Goal: Task Accomplishment & Management: Manage account settings

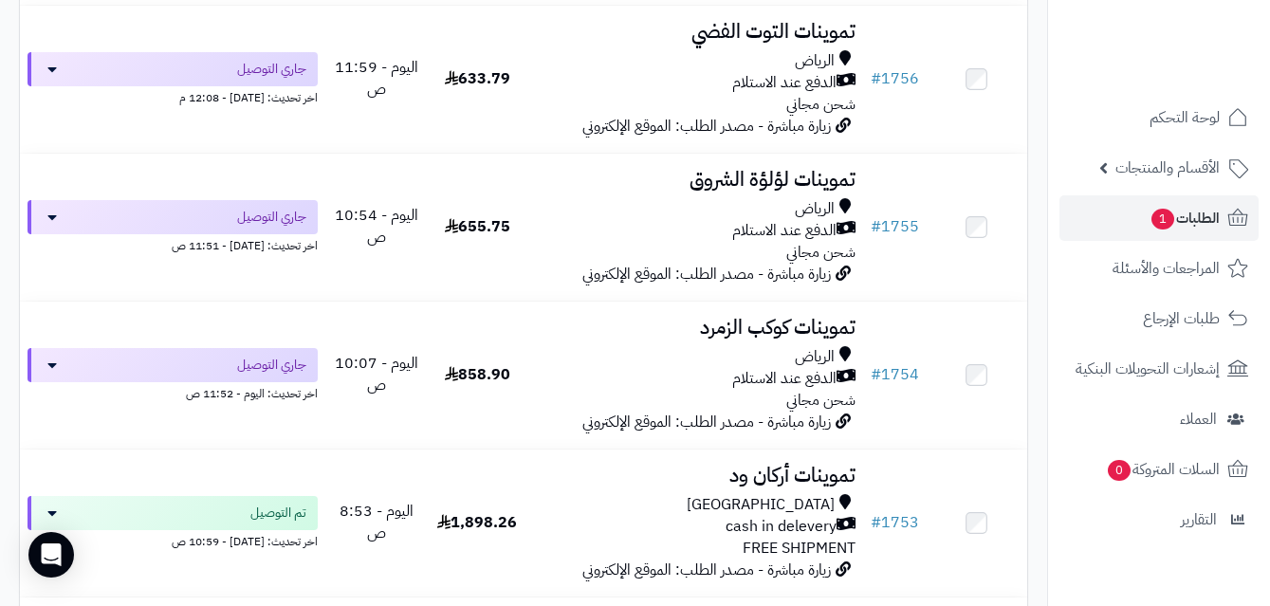
scroll to position [736, 0]
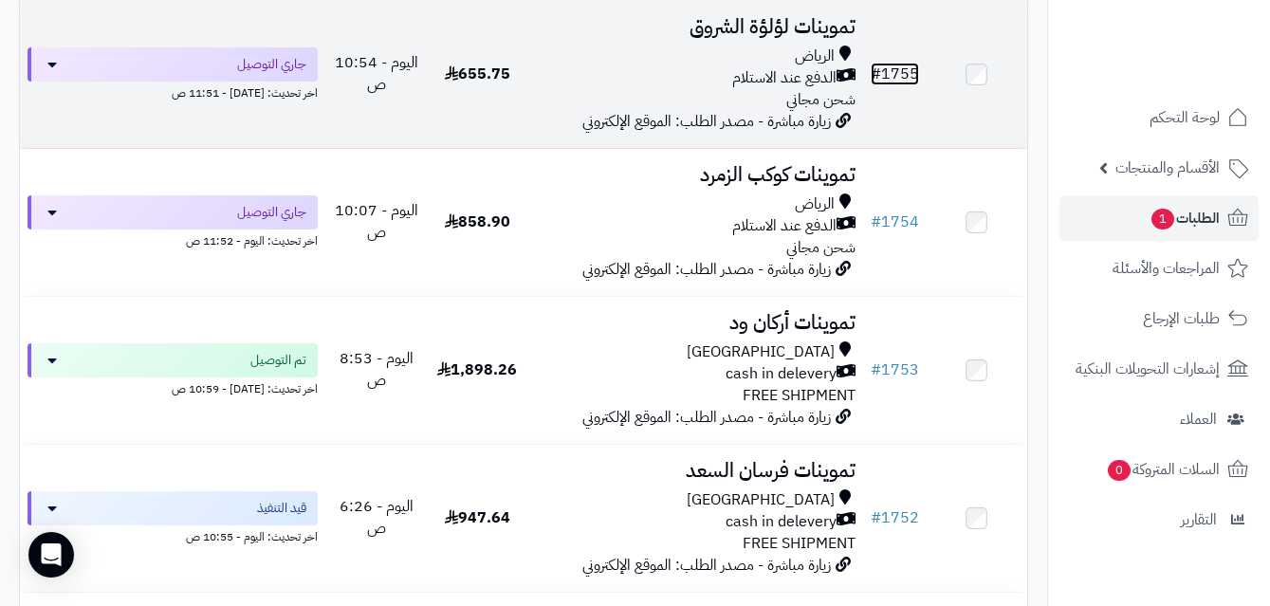
click at [907, 83] on link "# 1755" at bounding box center [895, 74] width 48 height 23
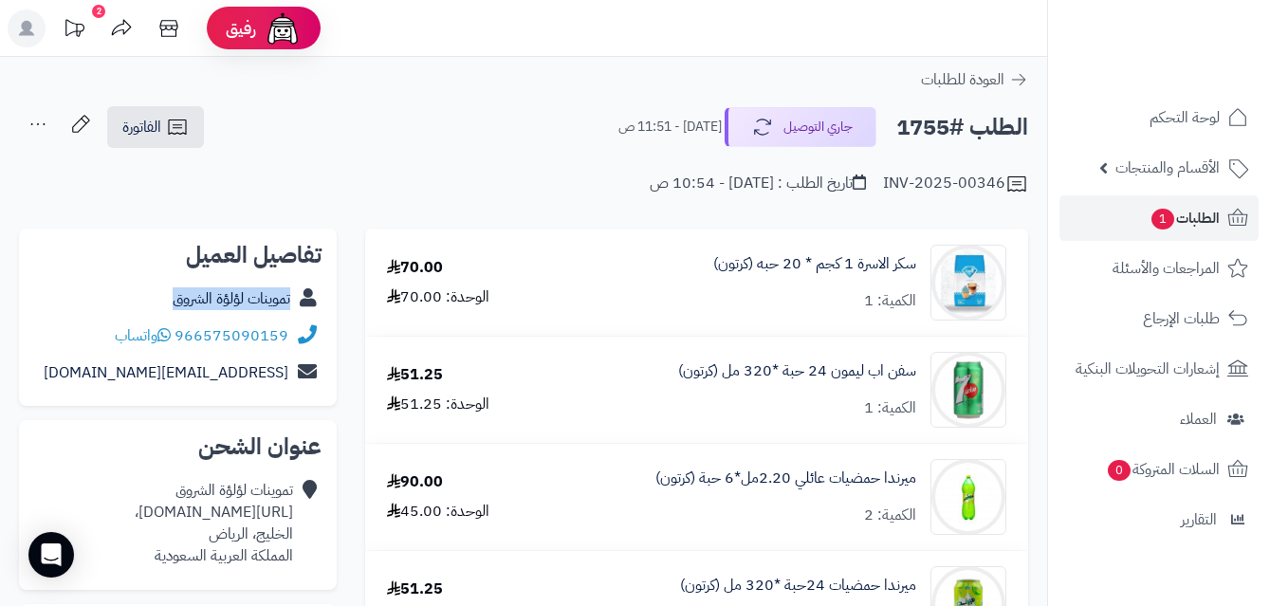
copy div "تموينات لؤلؤة الشروق"
drag, startPoint x: 158, startPoint y: 294, endPoint x: 303, endPoint y: 316, distance: 145.8
click at [303, 316] on div "تموينات لؤلؤة الشروق" at bounding box center [177, 299] width 287 height 37
click at [157, 130] on span "الفاتورة" at bounding box center [141, 127] width 39 height 23
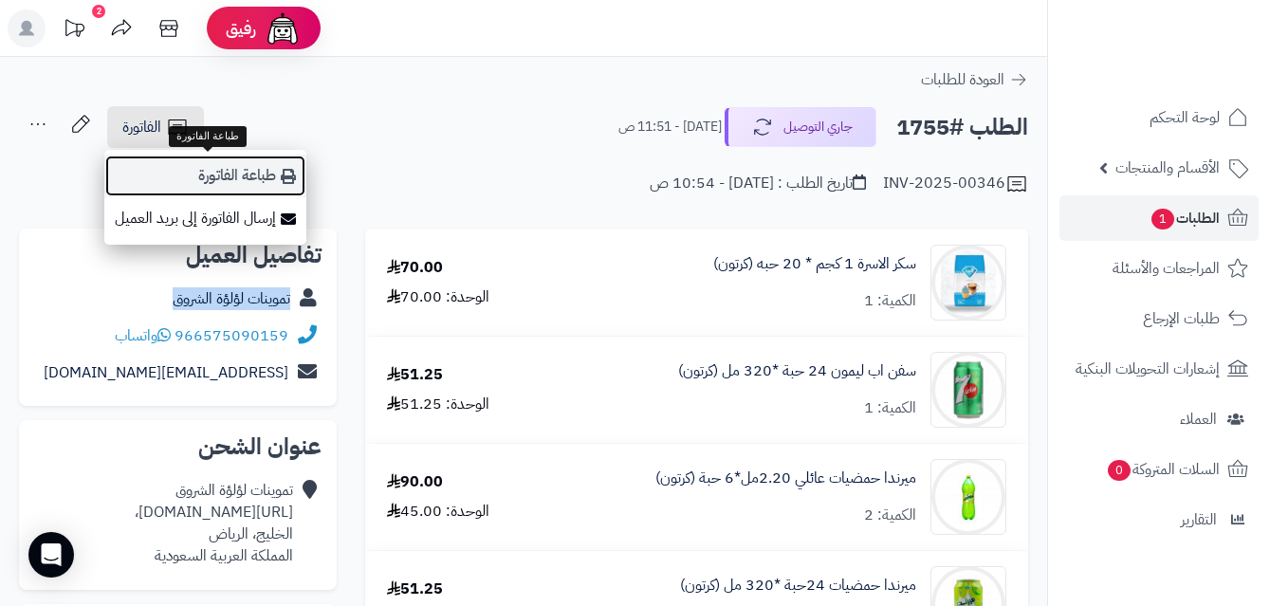
click at [230, 174] on link "طباعة الفاتورة" at bounding box center [205, 176] width 202 height 43
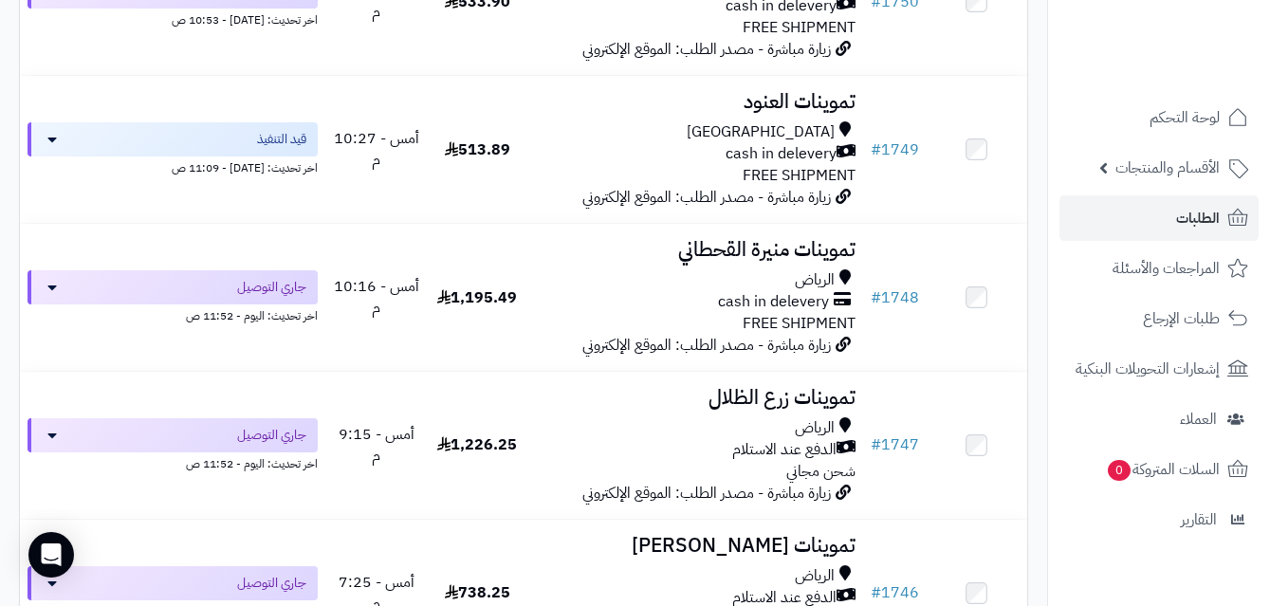
scroll to position [1747, 0]
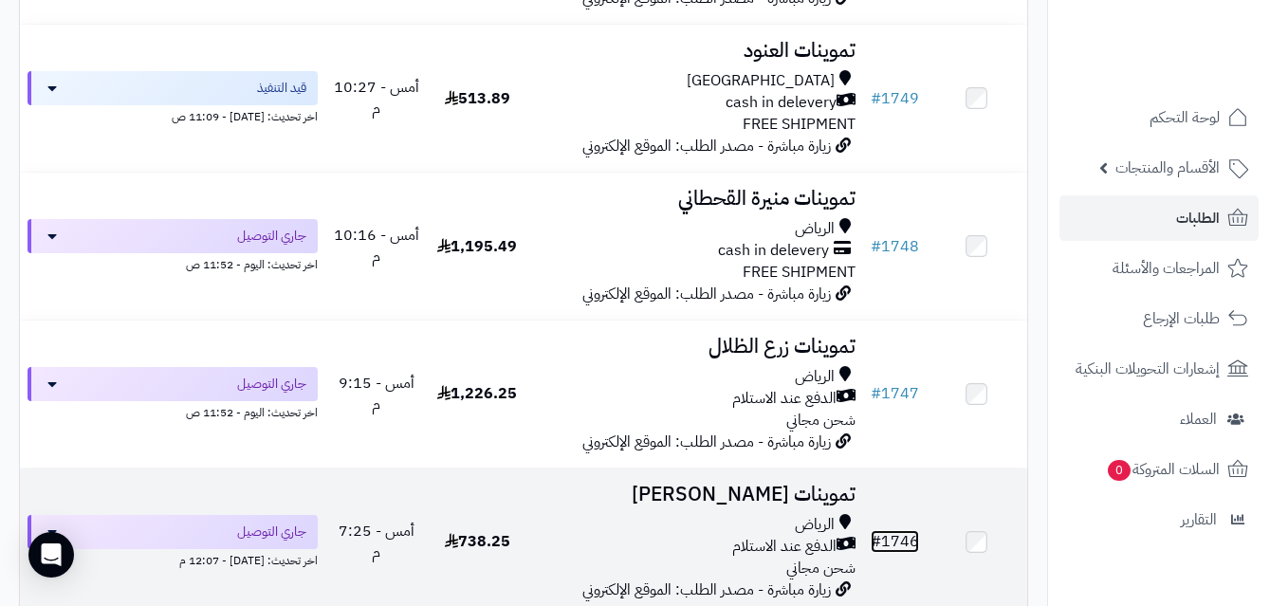
click at [902, 553] on link "# 1746" at bounding box center [895, 541] width 48 height 23
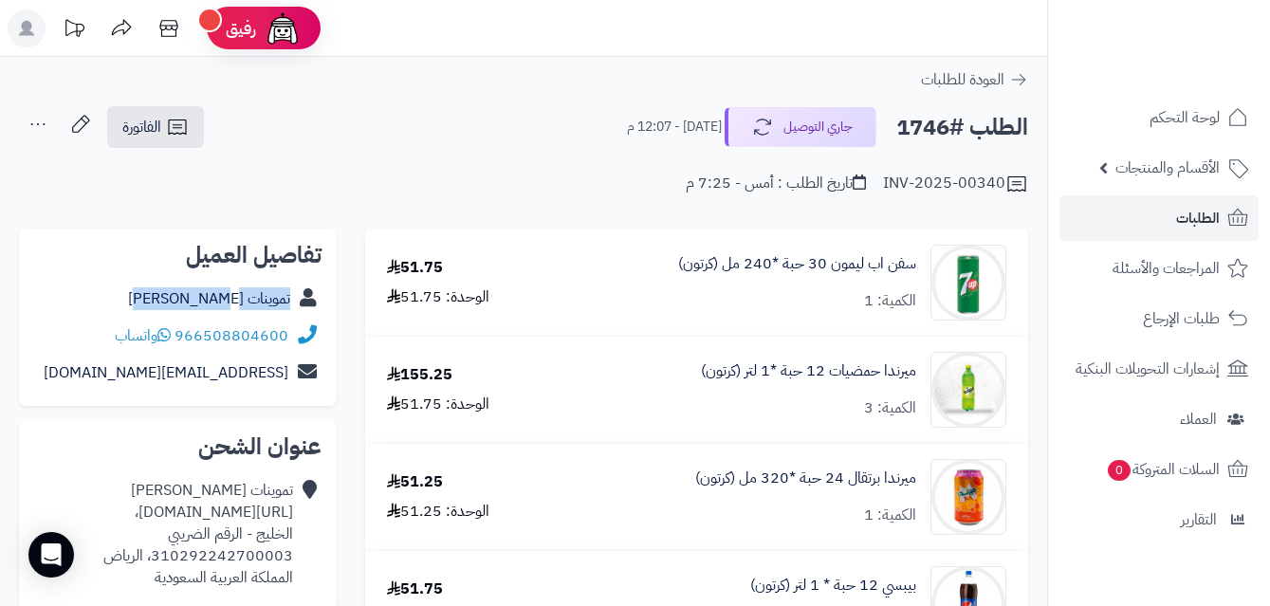
copy div "تموينات [PERSON_NAME]"
drag, startPoint x: 159, startPoint y: 299, endPoint x: 294, endPoint y: 304, distance: 134.8
click at [294, 304] on div "تموينات [PERSON_NAME]" at bounding box center [177, 299] width 287 height 37
click at [1162, 221] on link "الطلبات" at bounding box center [1158, 218] width 199 height 46
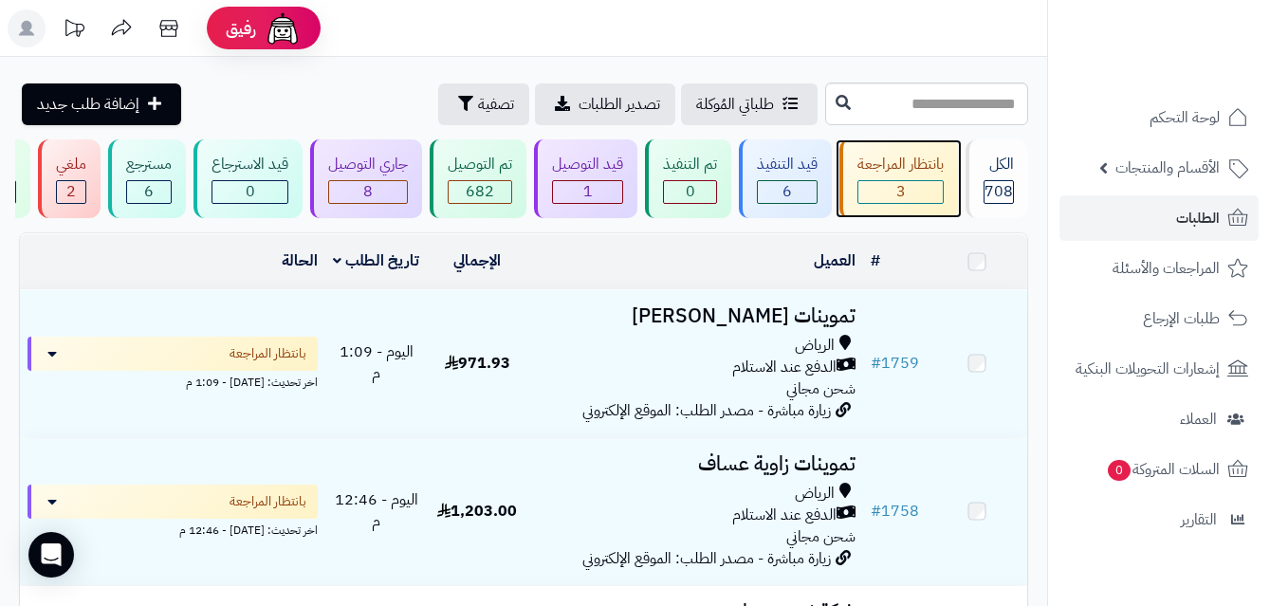
click at [944, 190] on div "3" at bounding box center [900, 192] width 86 height 24
click at [916, 175] on div "بانتظار المراجعة 3" at bounding box center [898, 178] width 119 height 79
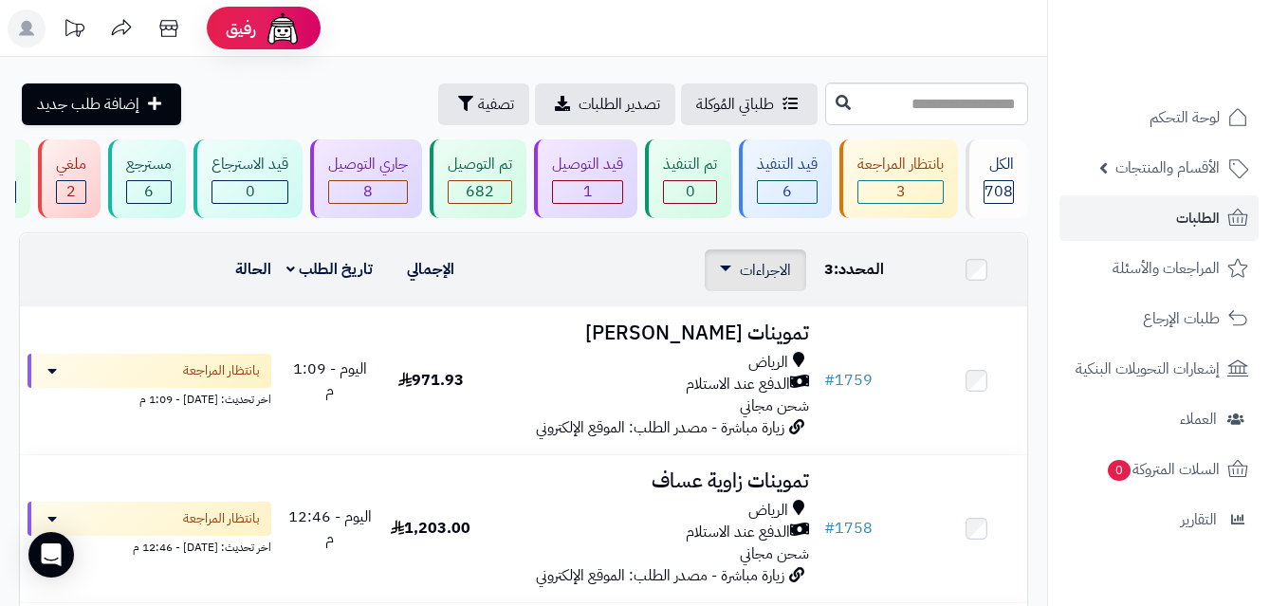
click at [759, 291] on div "الاجراءات تحديث حالة الطلبات تحضير الطلبات إصدار بوليصة الشحنة للطلب طباعة قائم…" at bounding box center [755, 270] width 101 height 42
click at [743, 282] on span "الاجراءات" at bounding box center [765, 270] width 51 height 23
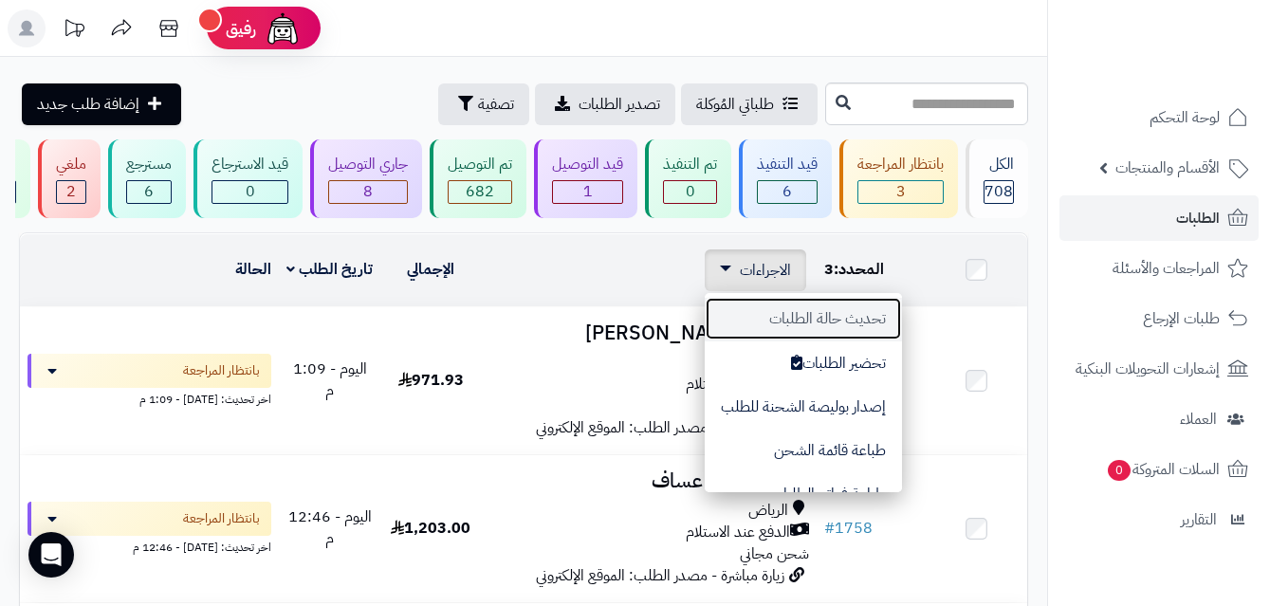
click at [786, 336] on button "تحديث حالة الطلبات" at bounding box center [803, 319] width 197 height 44
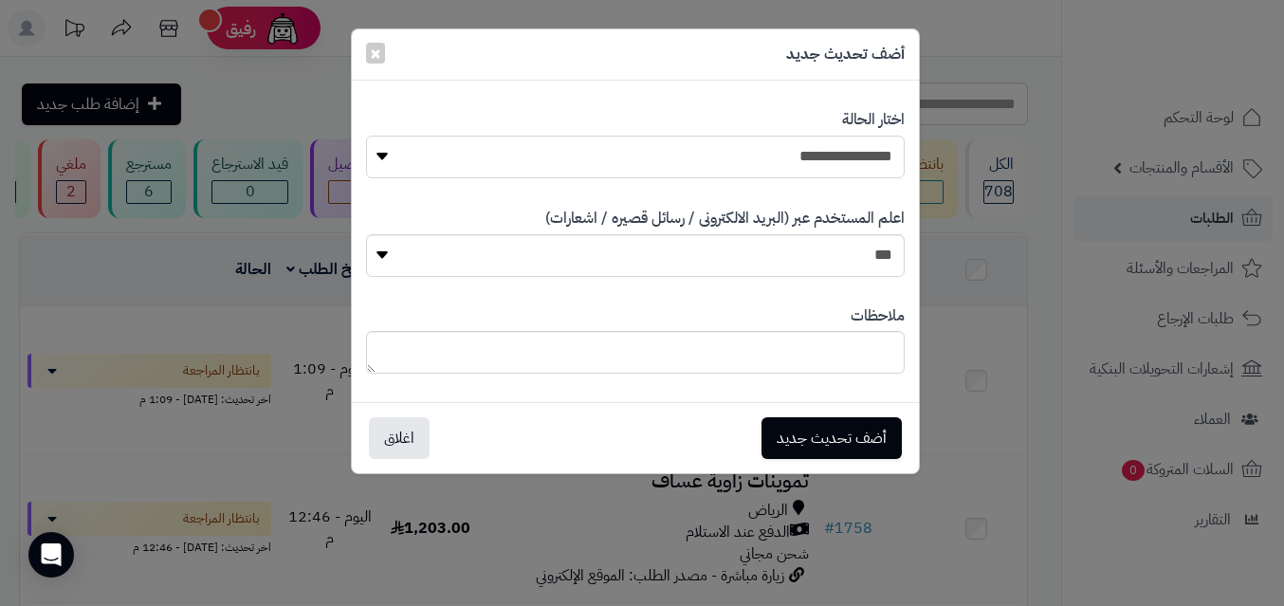
click at [858, 144] on select "**********" at bounding box center [635, 157] width 539 height 43
select select "*"
click at [366, 136] on select "**********" at bounding box center [635, 157] width 539 height 43
click at [856, 424] on button "أضف تحديث جديد" at bounding box center [832, 437] width 140 height 42
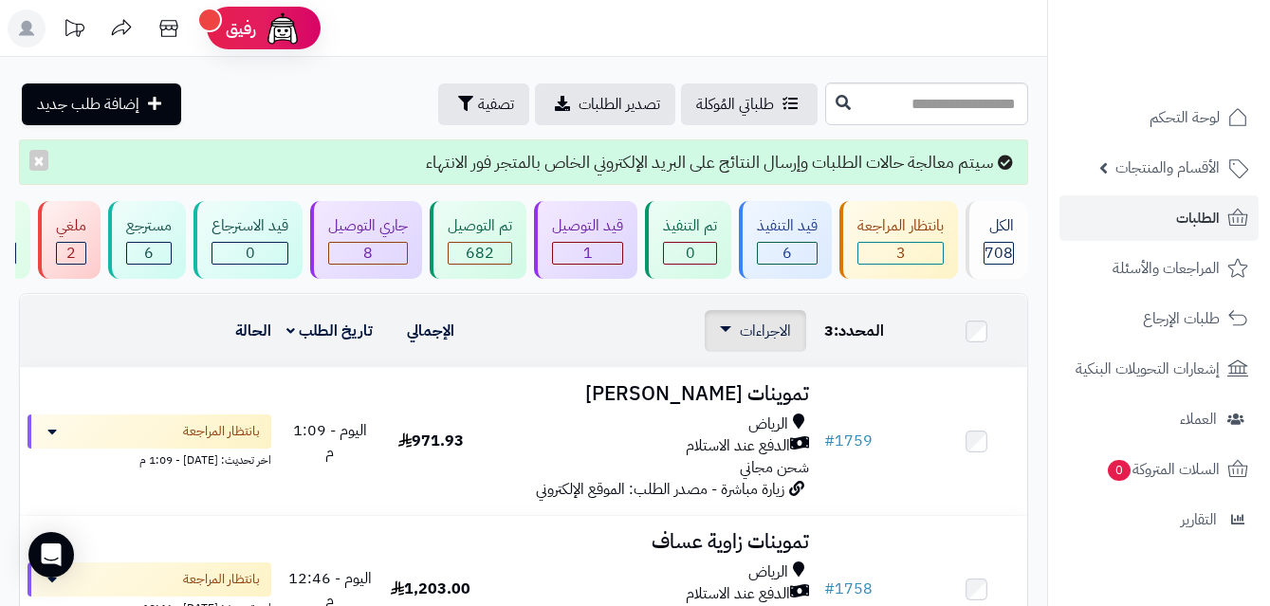
click at [784, 342] on span "الاجراءات" at bounding box center [765, 331] width 51 height 23
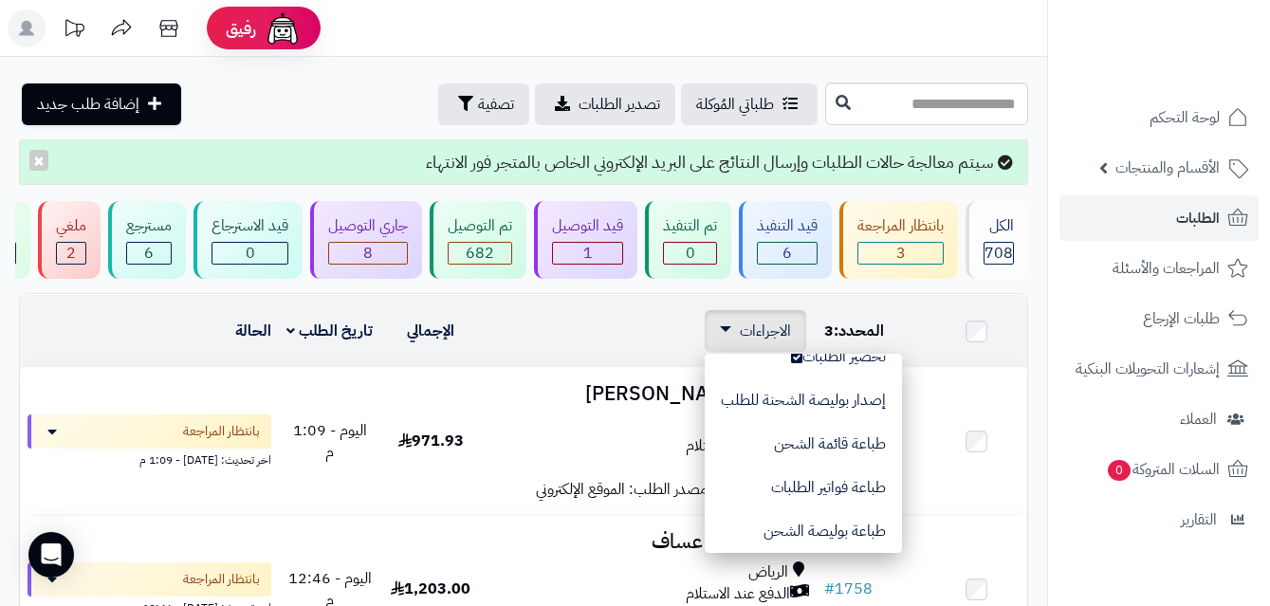
scroll to position [70, 0]
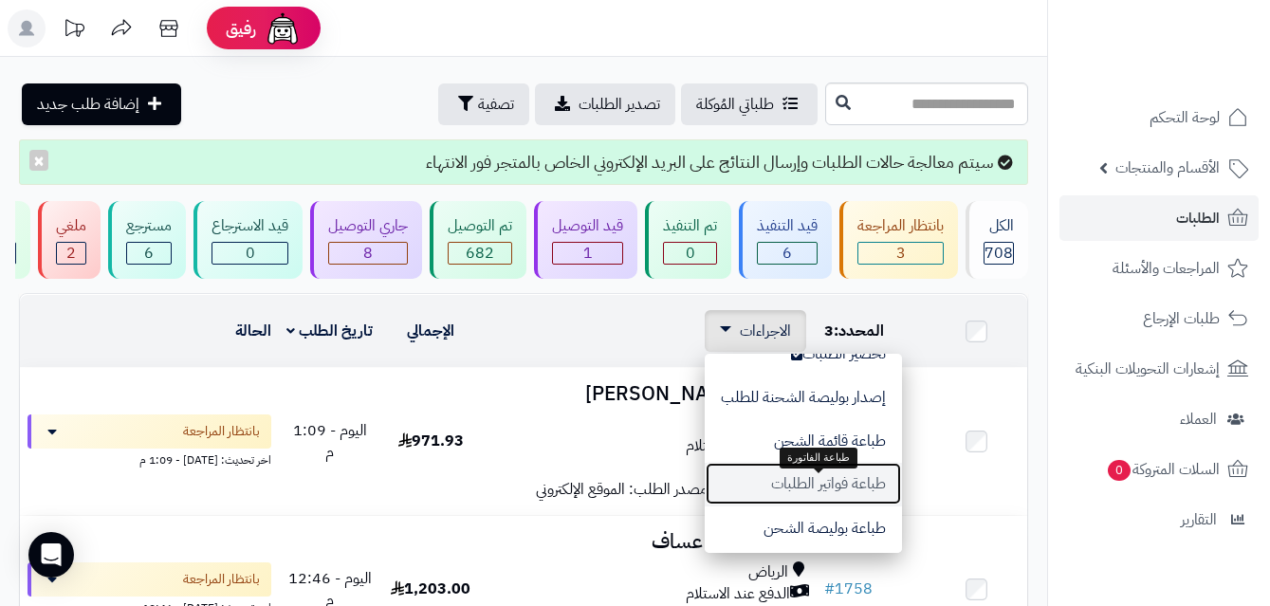
click at [807, 482] on button "طباعة فواتير الطلبات" at bounding box center [803, 484] width 197 height 44
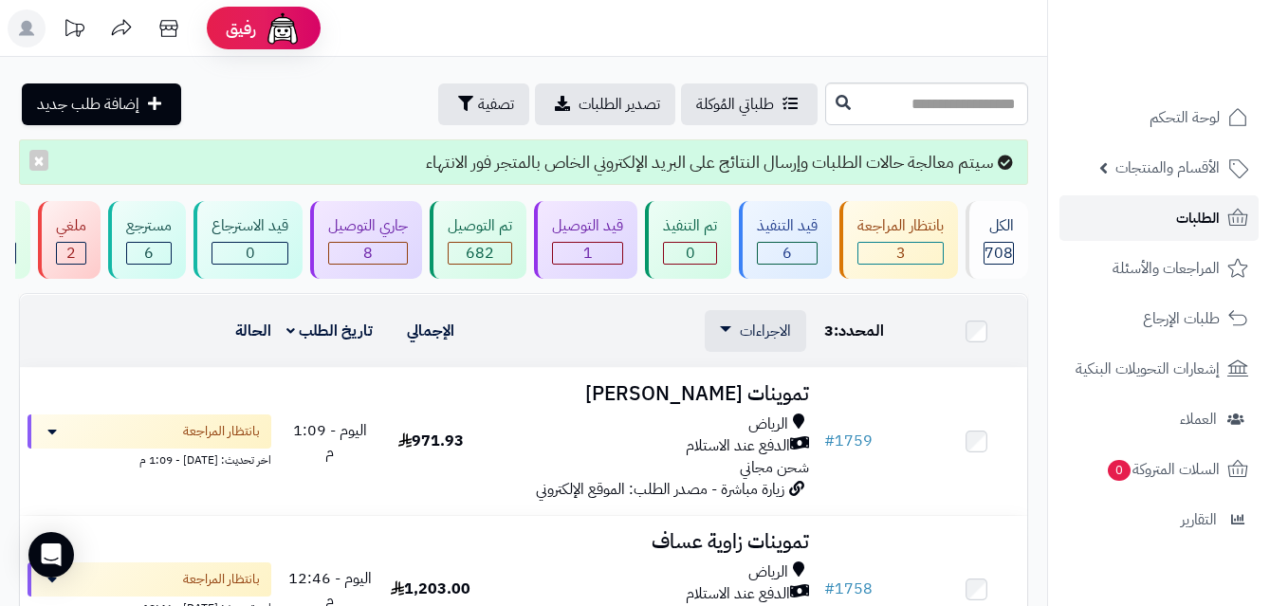
click at [1180, 222] on span "الطلبات" at bounding box center [1198, 218] width 44 height 27
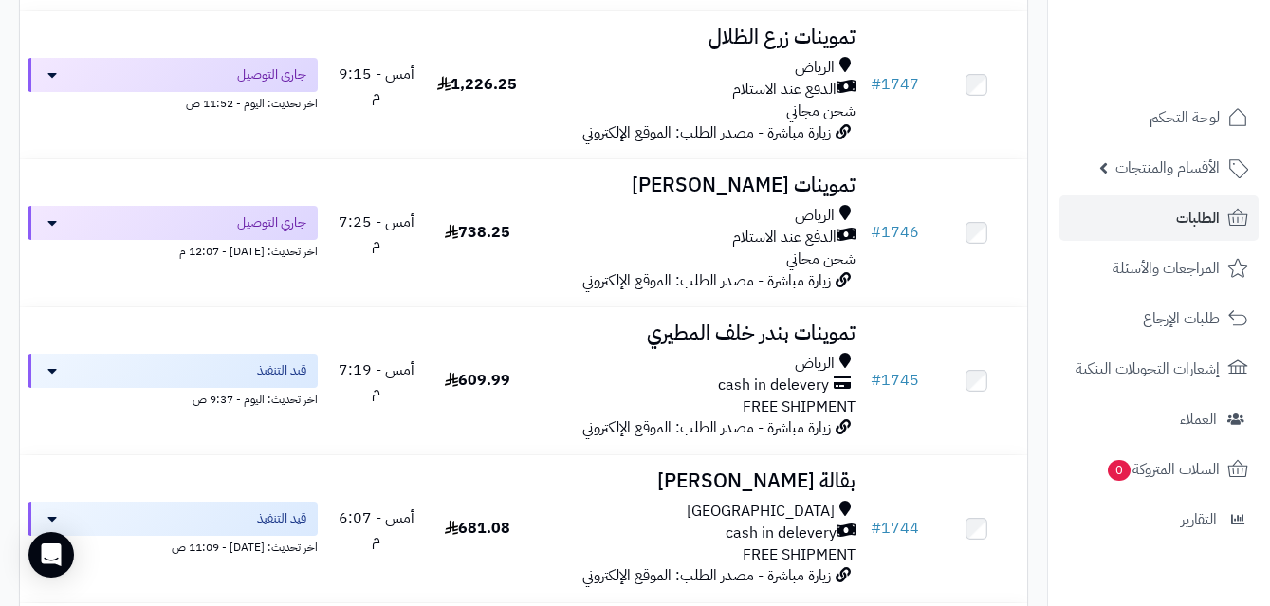
scroll to position [2082, 0]
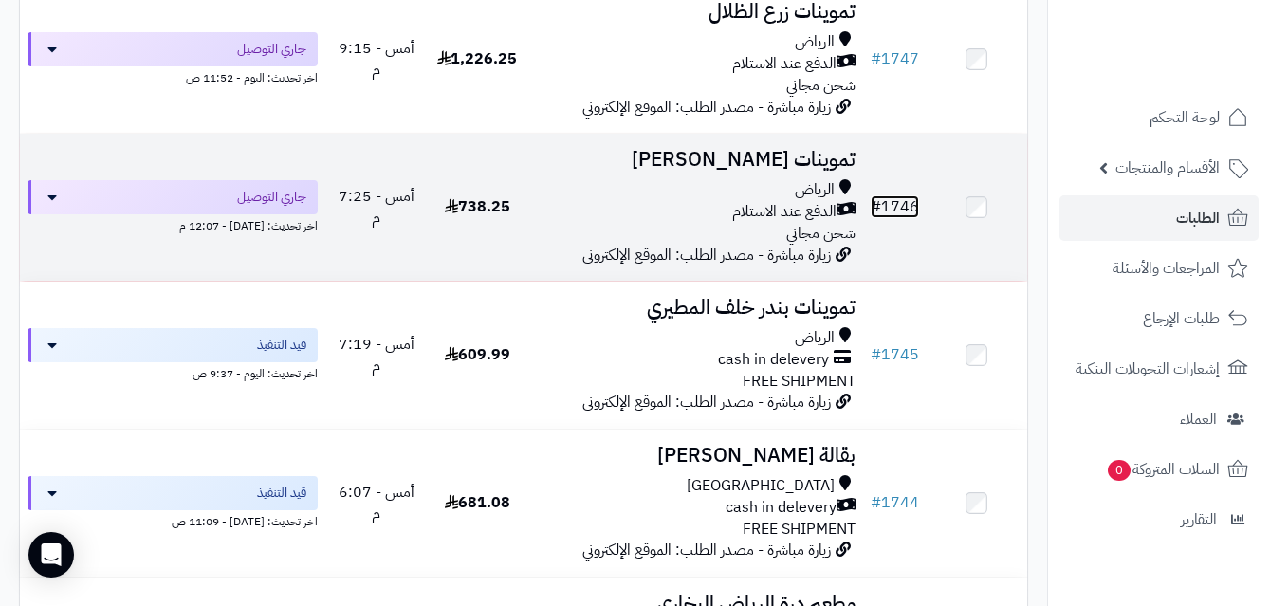
click at [901, 213] on link "# 1746" at bounding box center [895, 206] width 48 height 23
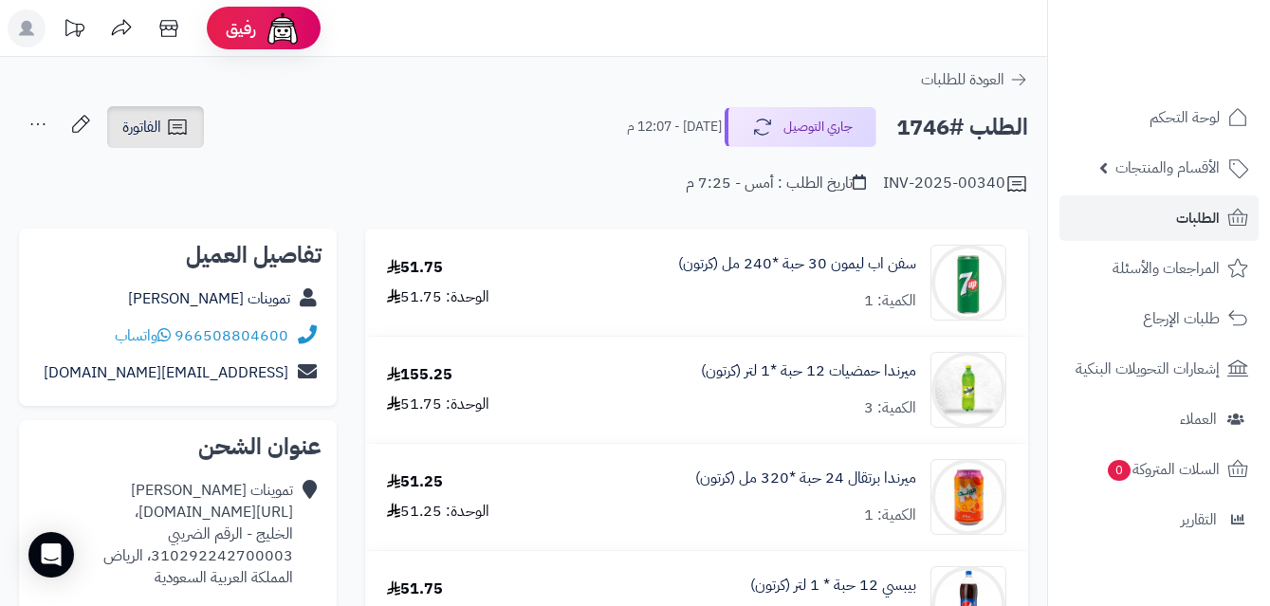
click at [158, 123] on span "الفاتورة" at bounding box center [141, 127] width 39 height 23
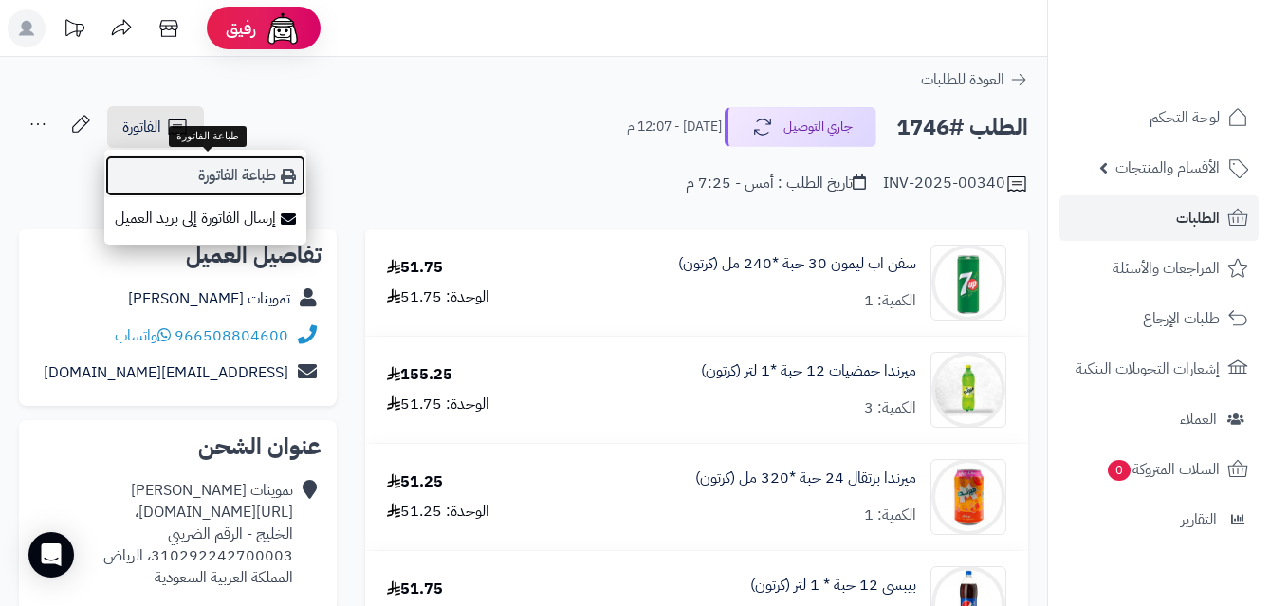
click at [232, 163] on link "طباعة الفاتورة" at bounding box center [205, 176] width 202 height 43
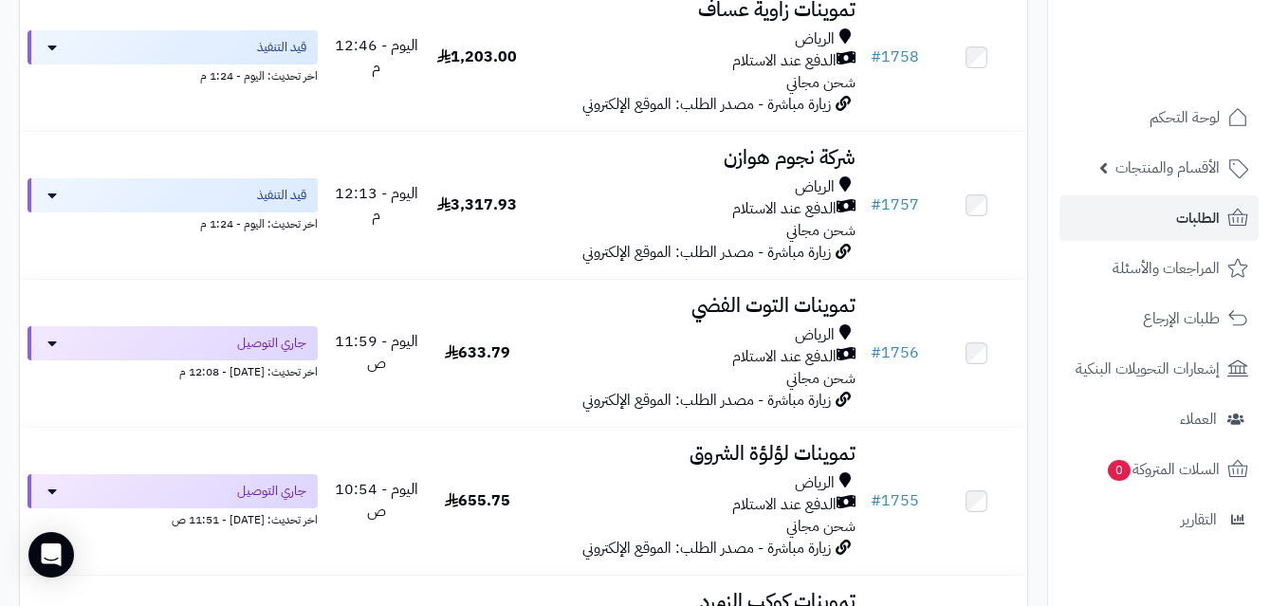
scroll to position [609, 0]
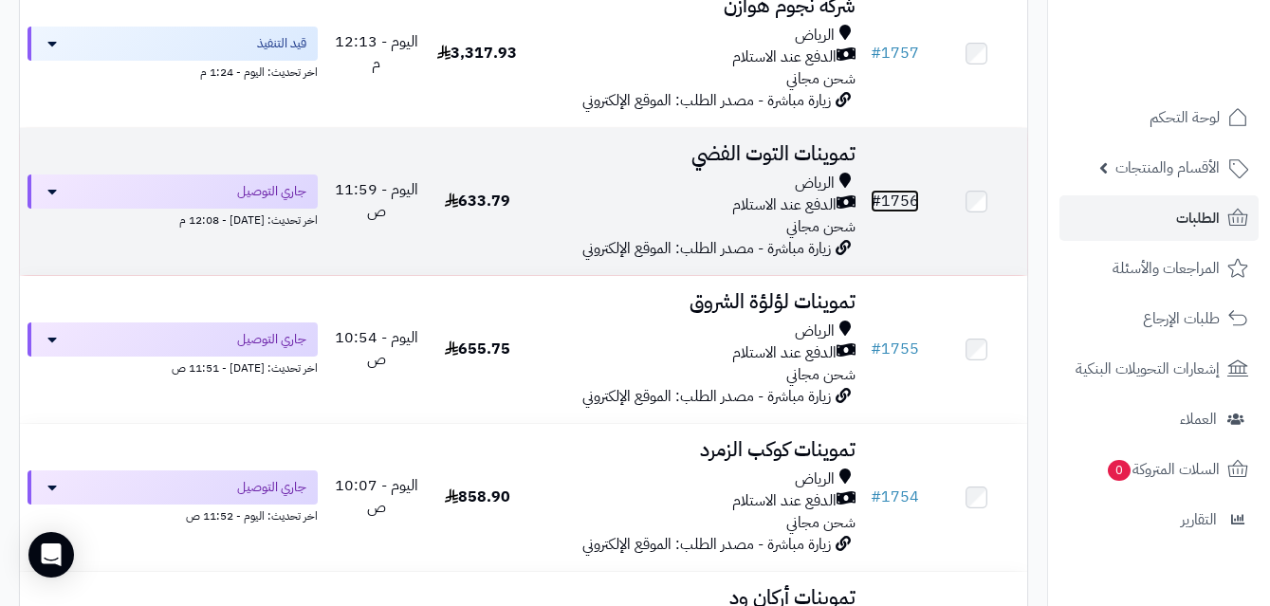
click at [898, 212] on link "# 1756" at bounding box center [895, 201] width 48 height 23
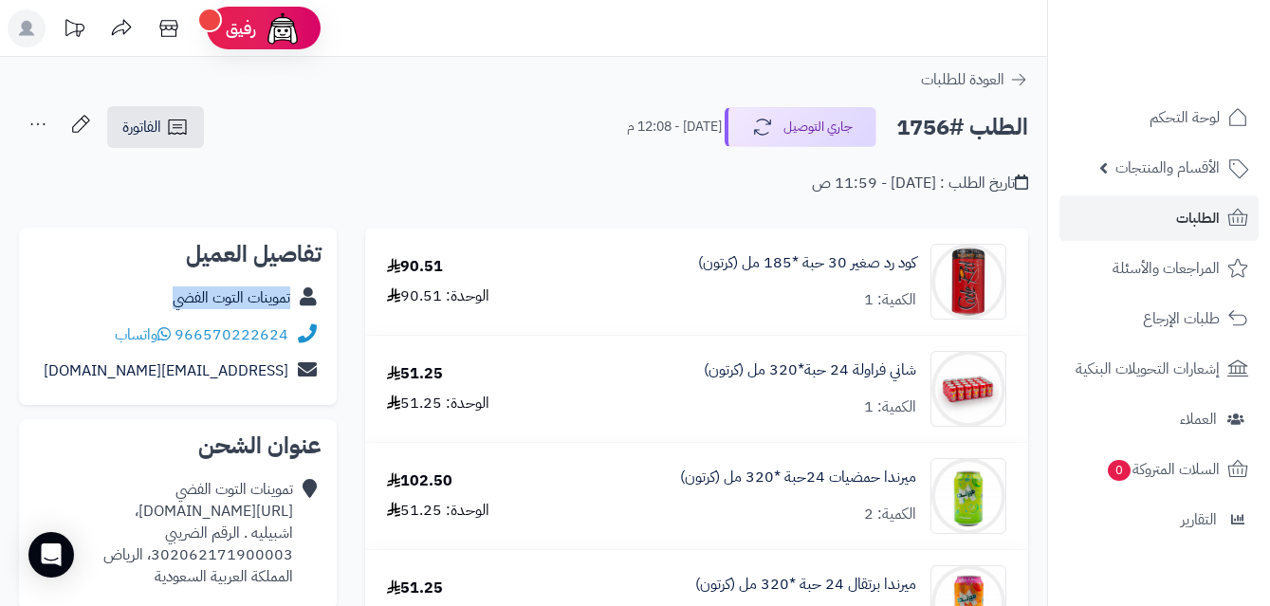
copy div "تموينات التوت الفضي"
drag, startPoint x: 165, startPoint y: 304, endPoint x: 292, endPoint y: 277, distance: 129.8
click at [310, 309] on div "تموينات التوت الفضي" at bounding box center [177, 298] width 287 height 37
click at [169, 129] on icon at bounding box center [177, 127] width 23 height 23
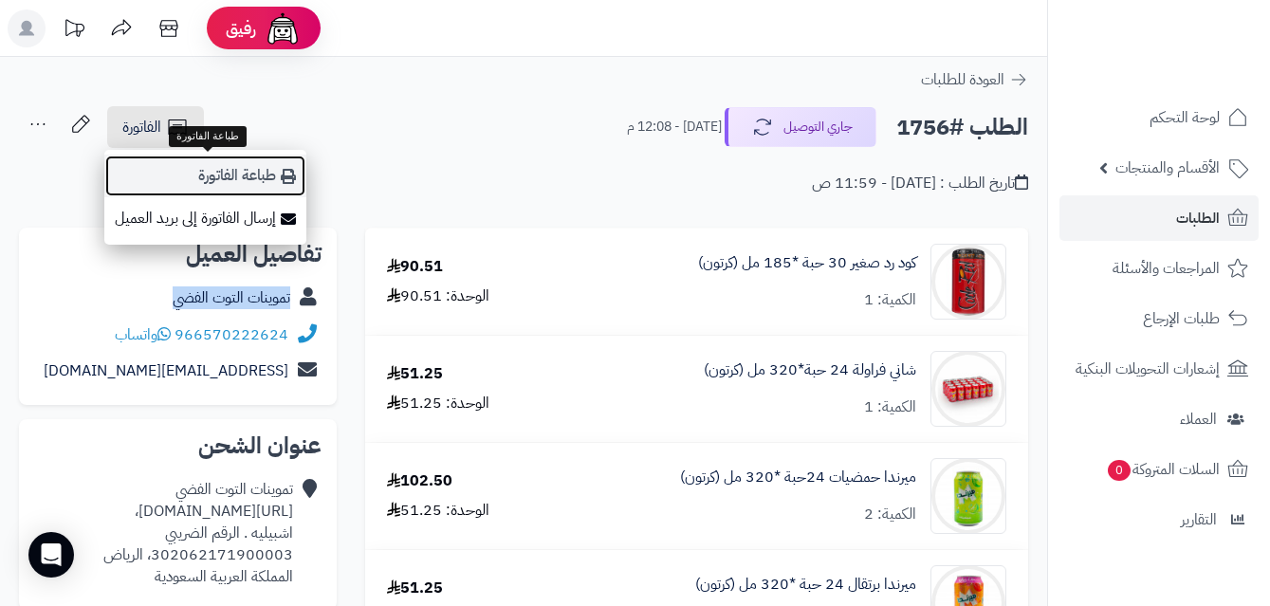
click at [239, 166] on link "طباعة الفاتورة" at bounding box center [205, 176] width 202 height 43
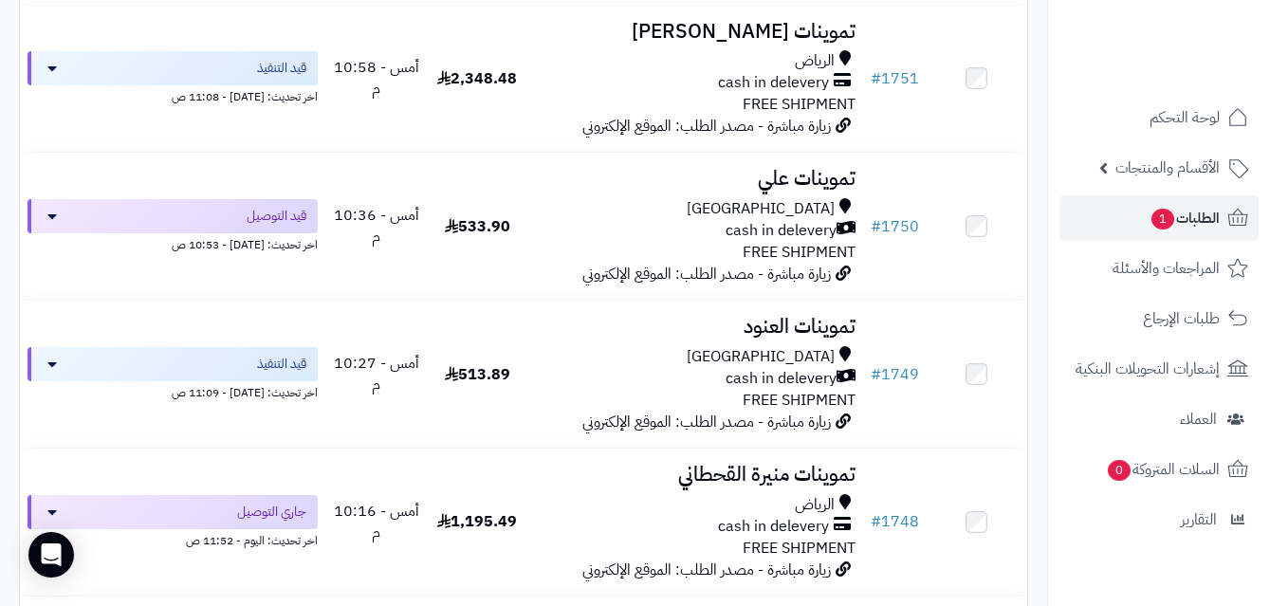
scroll to position [2025, 0]
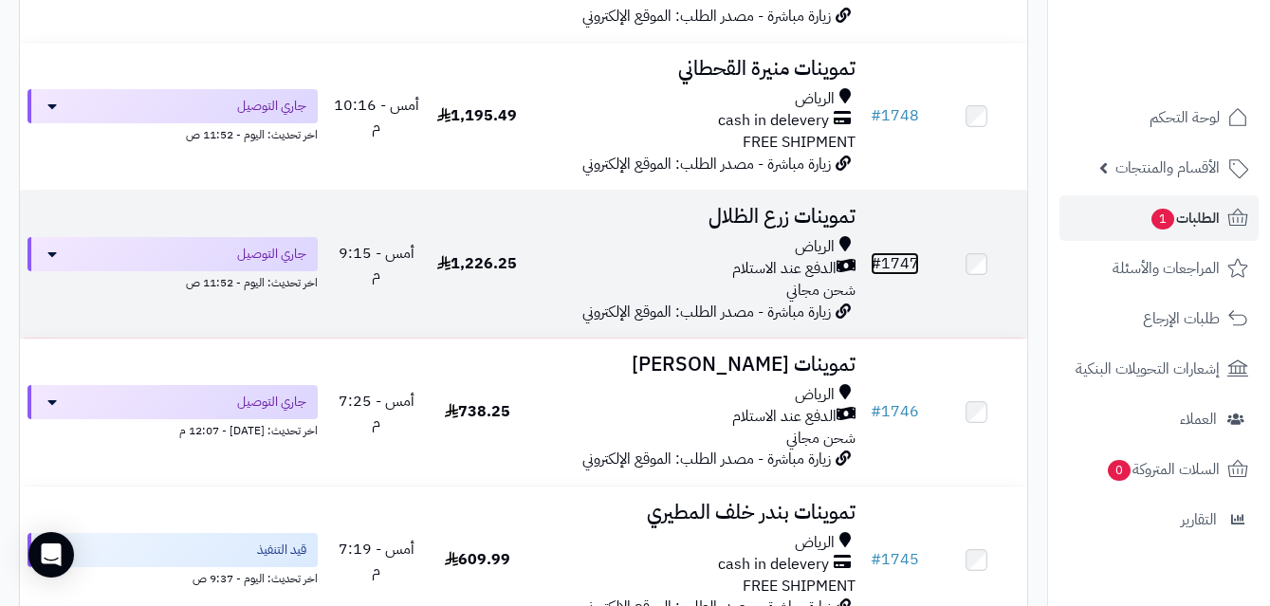
click at [911, 272] on link "# 1747" at bounding box center [895, 263] width 48 height 23
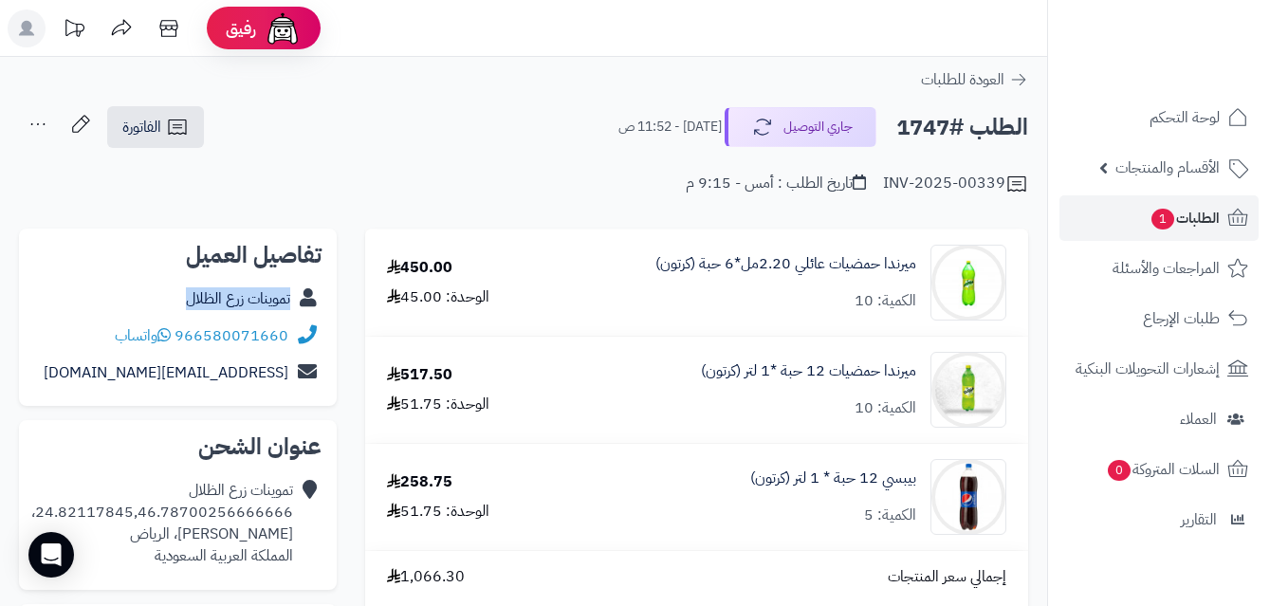
copy div "تموينات زرع الظلال"
drag, startPoint x: 175, startPoint y: 292, endPoint x: 309, endPoint y: 302, distance: 135.0
click at [309, 302] on div "تموينات زرع الظلال" at bounding box center [177, 299] width 287 height 37
drag, startPoint x: 170, startPoint y: 122, endPoint x: 179, endPoint y: 131, distance: 12.8
click at [170, 120] on icon at bounding box center [177, 127] width 18 height 15
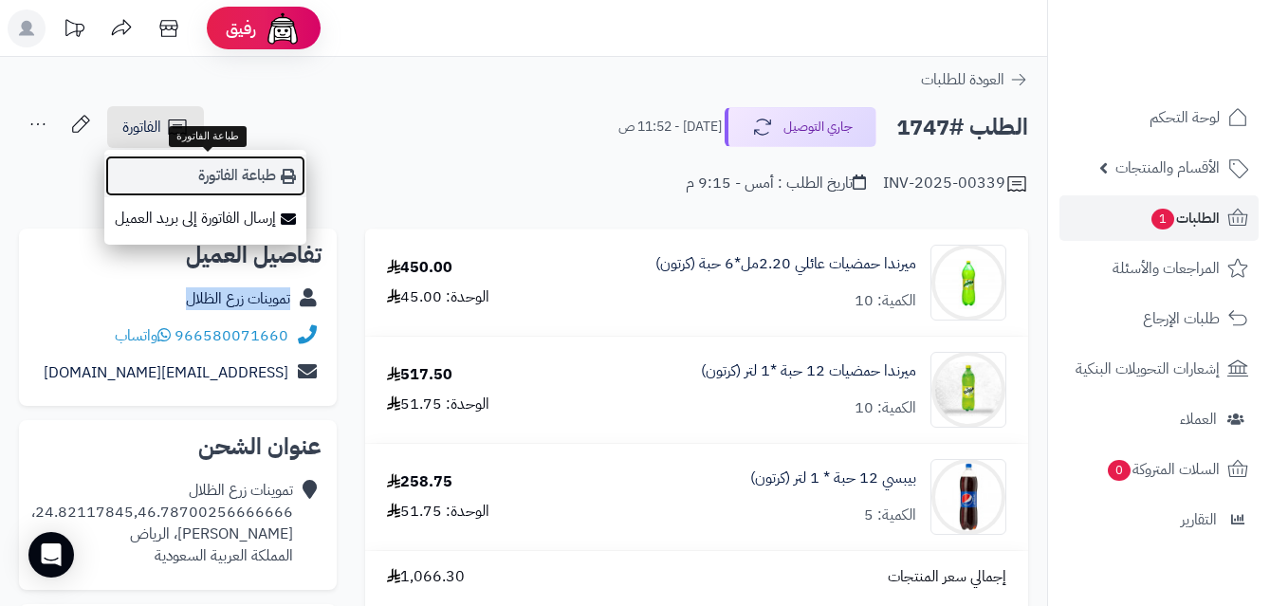
click at [209, 171] on link "طباعة الفاتورة" at bounding box center [205, 176] width 202 height 43
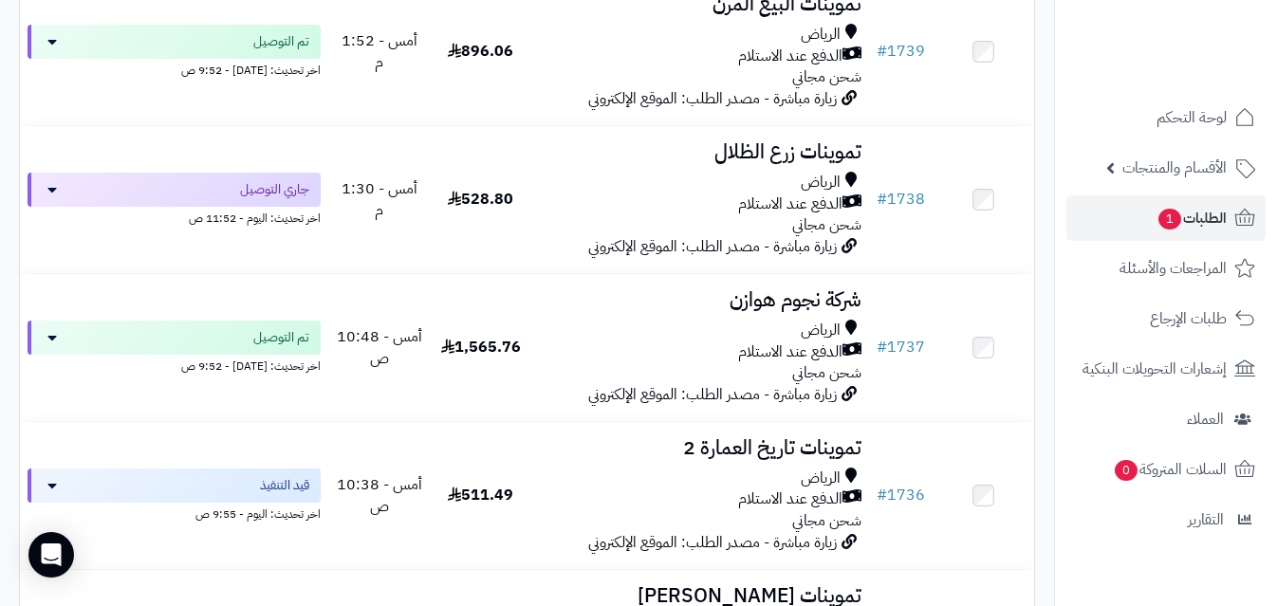
scroll to position [3447, 0]
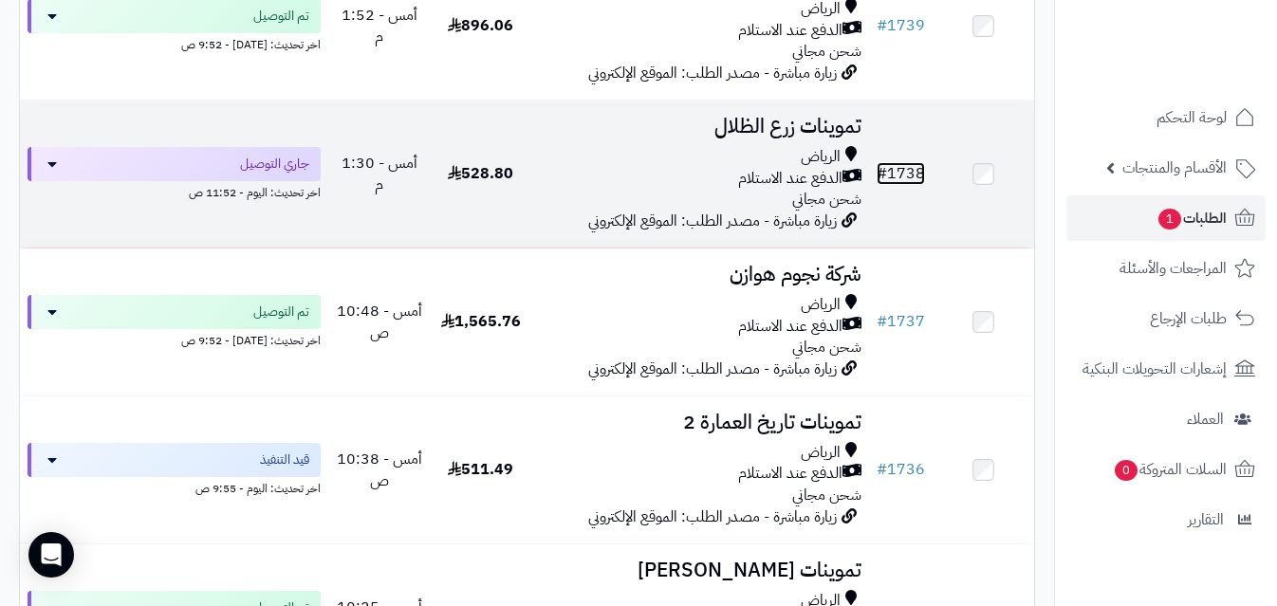
click at [906, 184] on link "# 1738" at bounding box center [900, 173] width 48 height 23
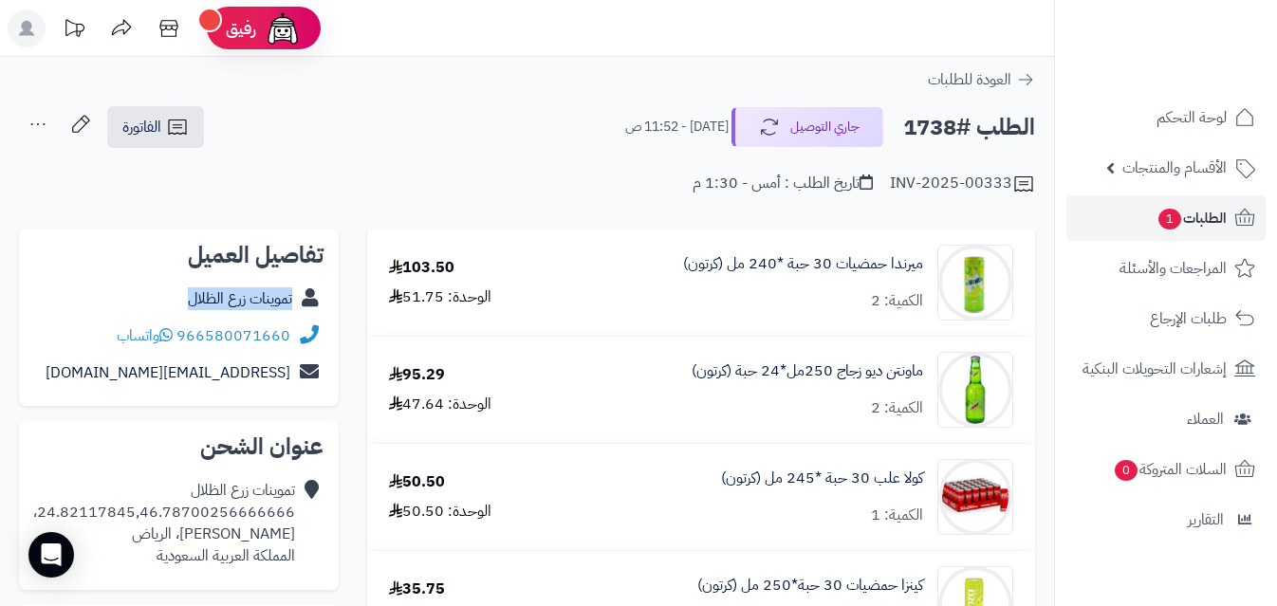
copy div "تموينات زرع الظلال"
drag, startPoint x: 178, startPoint y: 287, endPoint x: 310, endPoint y: 299, distance: 132.3
click at [310, 299] on div "تموينات زرع الظلال" at bounding box center [178, 299] width 289 height 37
click at [168, 124] on icon at bounding box center [177, 127] width 23 height 23
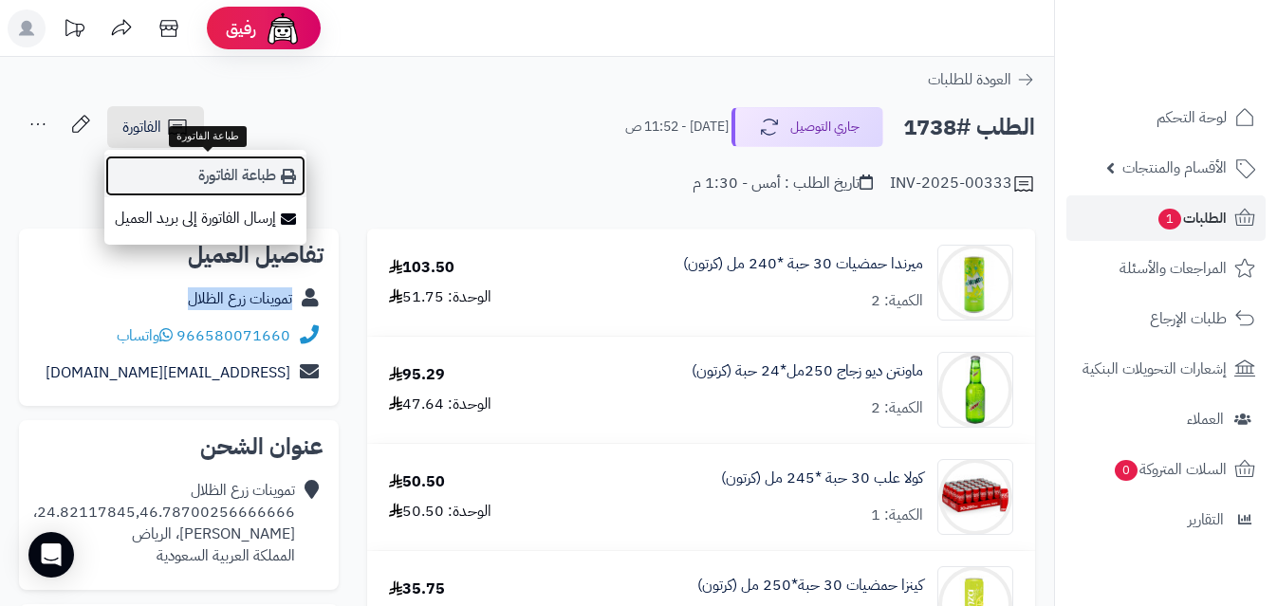
click at [280, 175] on link "طباعة الفاتورة" at bounding box center [205, 176] width 202 height 43
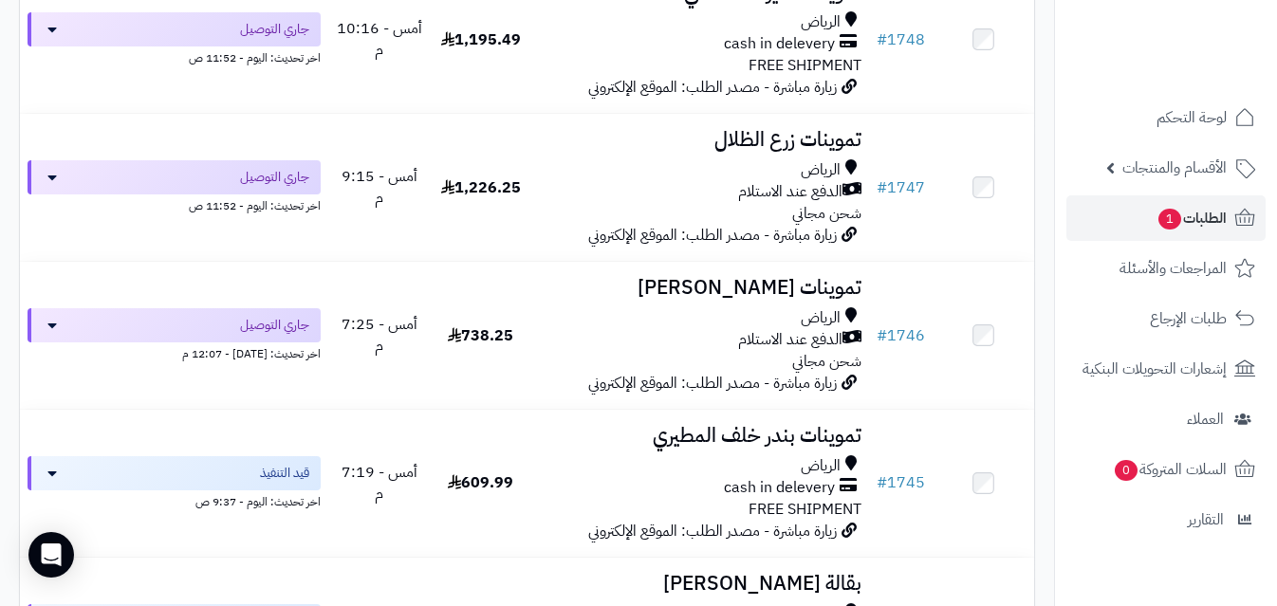
scroll to position [2051, 0]
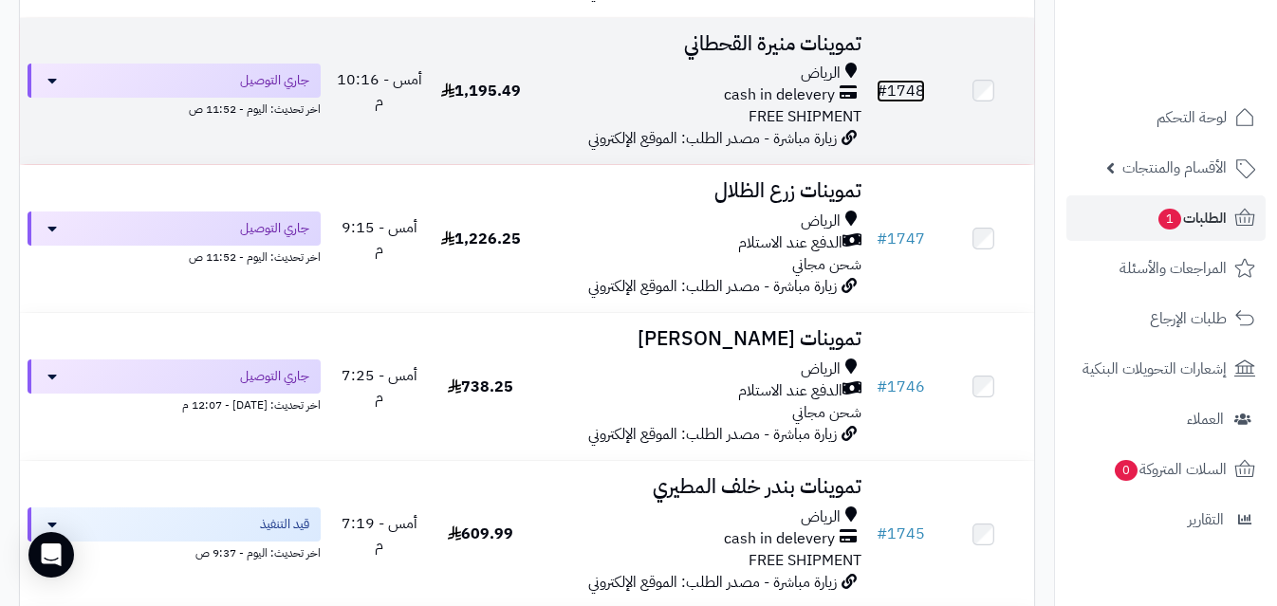
click at [912, 101] on link "# 1748" at bounding box center [900, 91] width 48 height 23
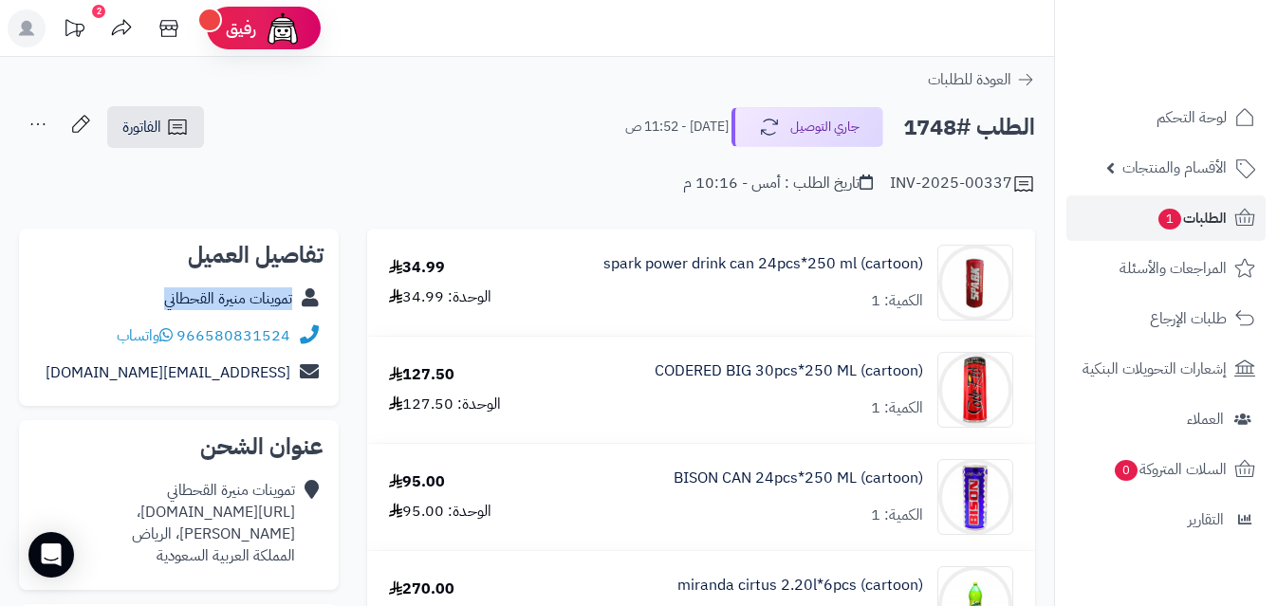
copy link "تموينات منيرة القحطاني"
drag, startPoint x: 157, startPoint y: 305, endPoint x: 293, endPoint y: 304, distance: 135.6
click at [293, 304] on div "تموينات منيرة القحطاني" at bounding box center [178, 299] width 289 height 37
drag, startPoint x: 74, startPoint y: 120, endPoint x: 85, endPoint y: 120, distance: 11.4
click at [76, 119] on icon at bounding box center [81, 124] width 38 height 38
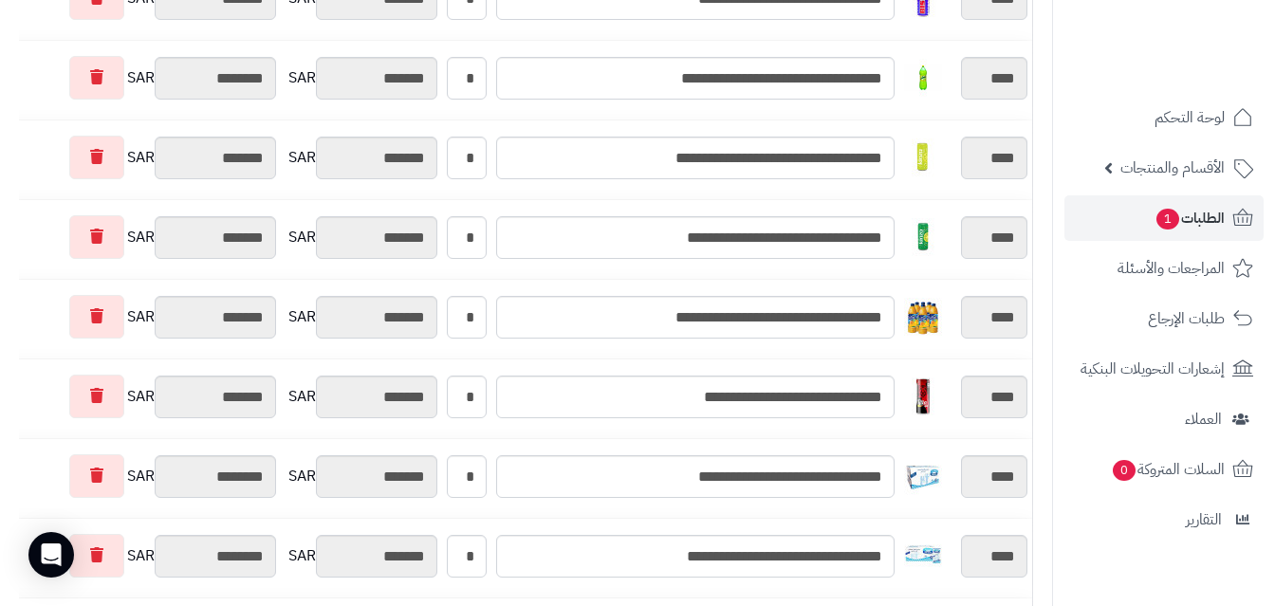
scroll to position [471, 0]
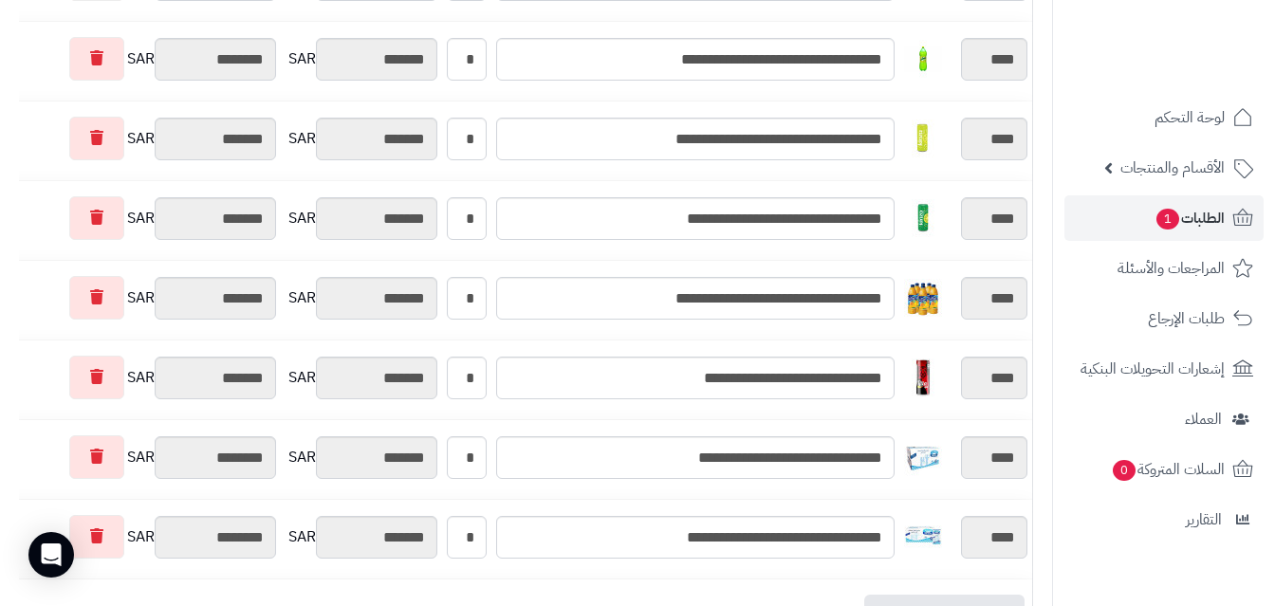
drag, startPoint x: 1284, startPoint y: 165, endPoint x: 1281, endPoint y: 310, distance: 145.2
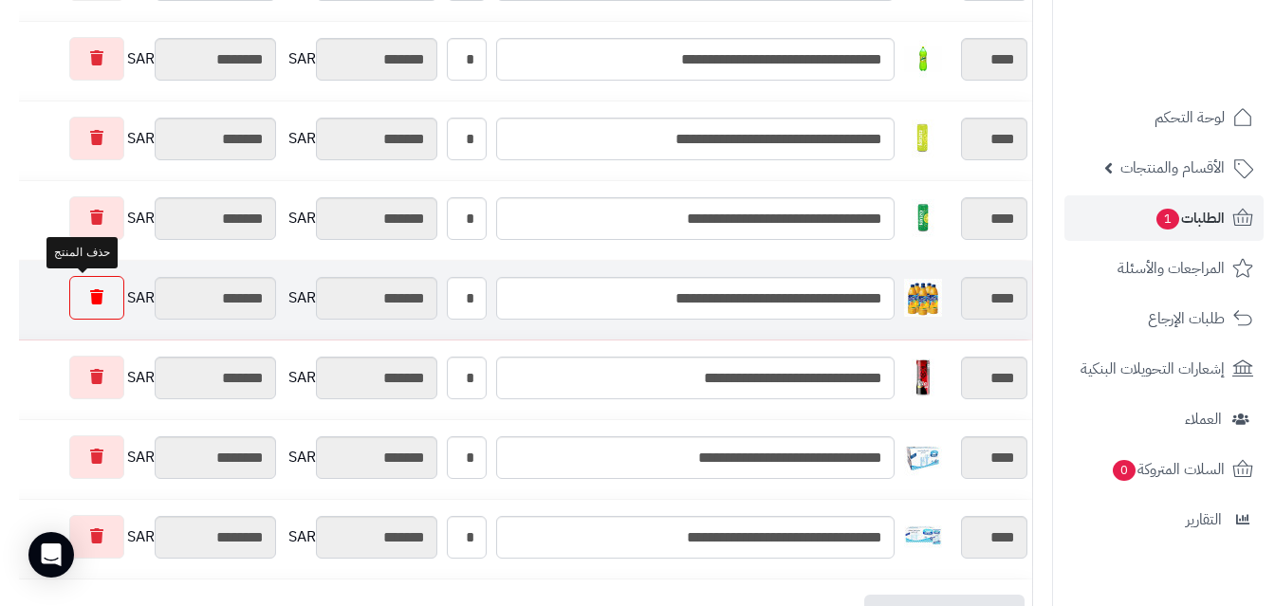
click at [69, 296] on link at bounding box center [96, 298] width 55 height 44
type input "*********"
type input "********"
type input "*********"
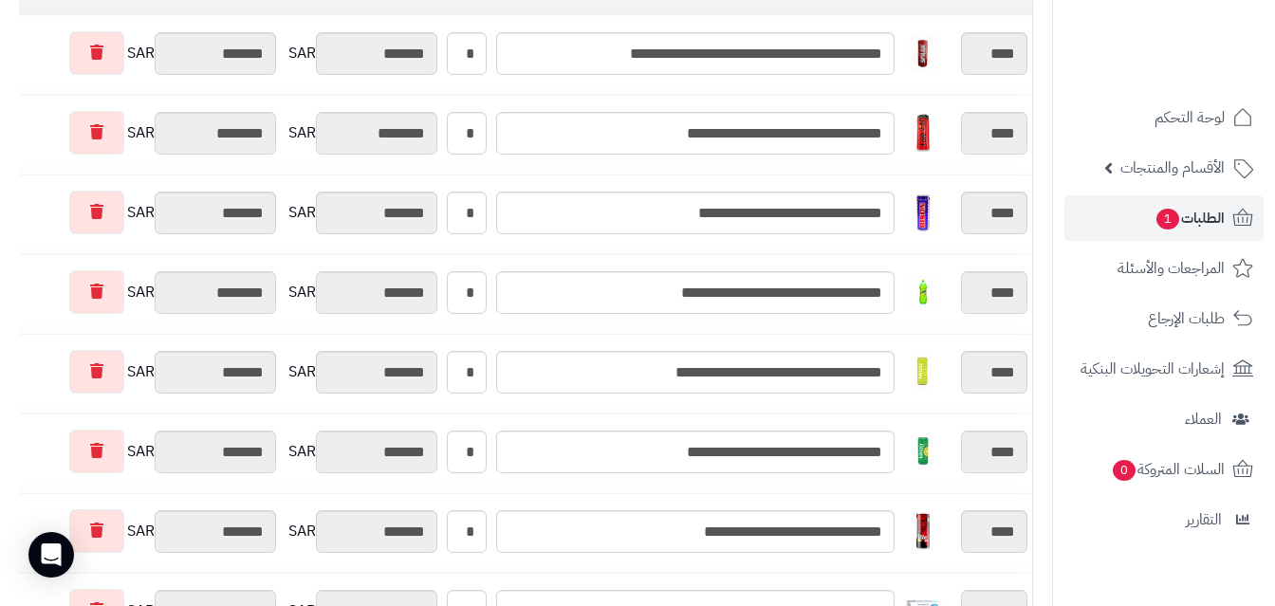
scroll to position [0, 0]
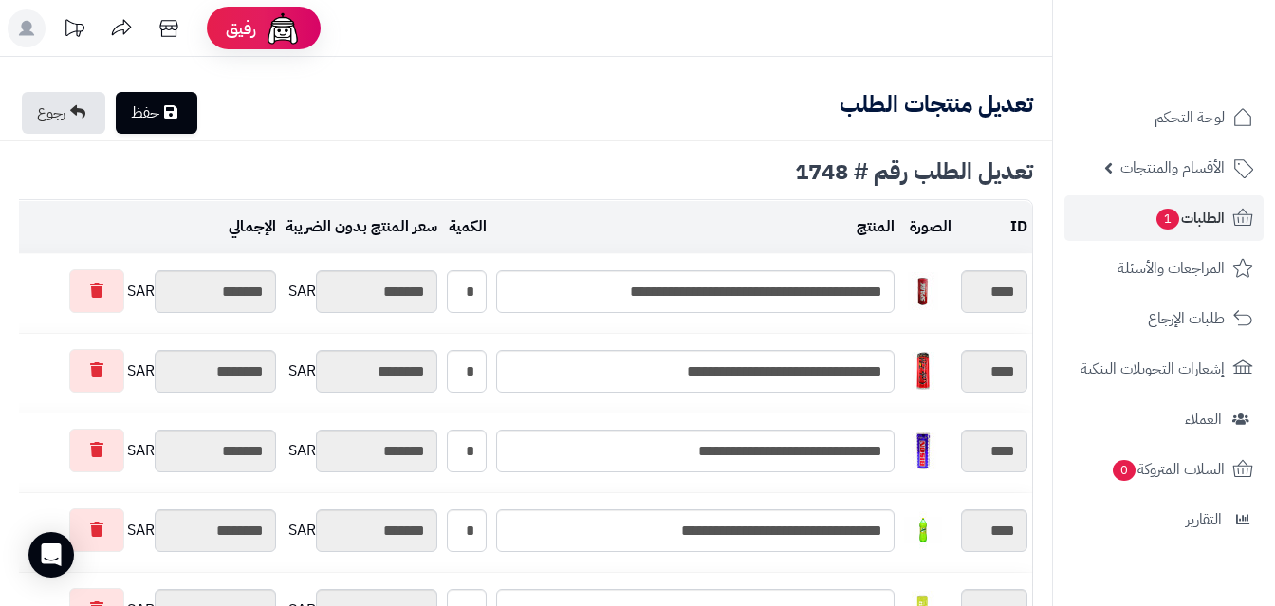
click at [177, 118] on icon at bounding box center [170, 111] width 13 height 15
type input "**********"
click at [52, 106] on link "رجوع" at bounding box center [63, 113] width 83 height 42
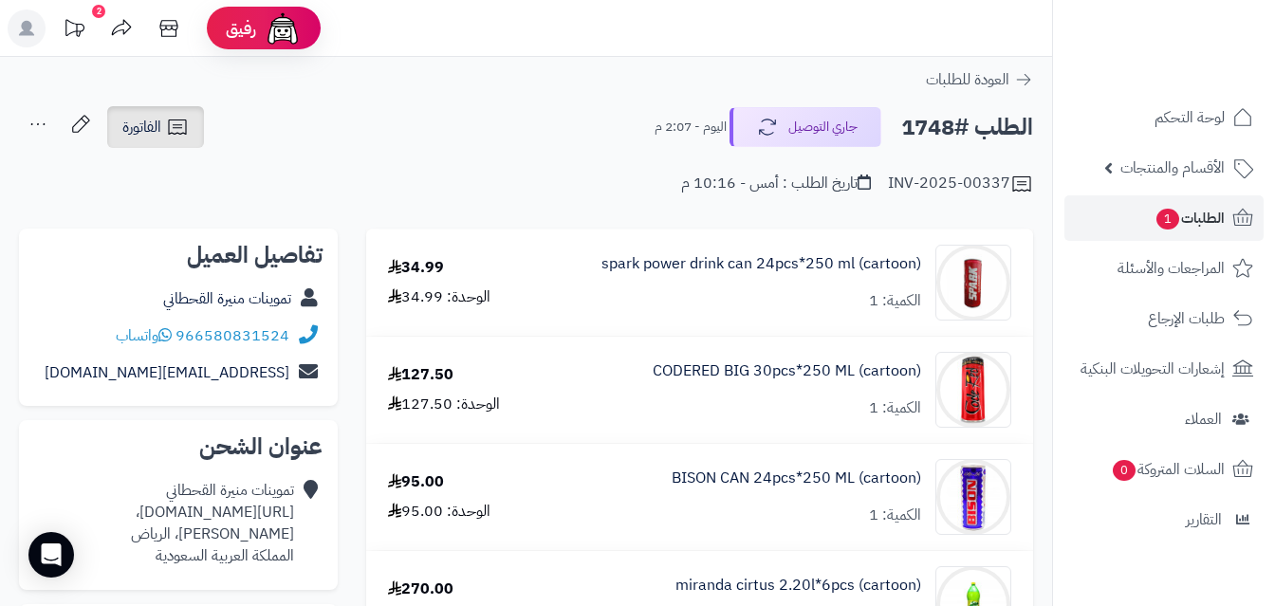
click at [182, 124] on icon at bounding box center [177, 127] width 23 height 23
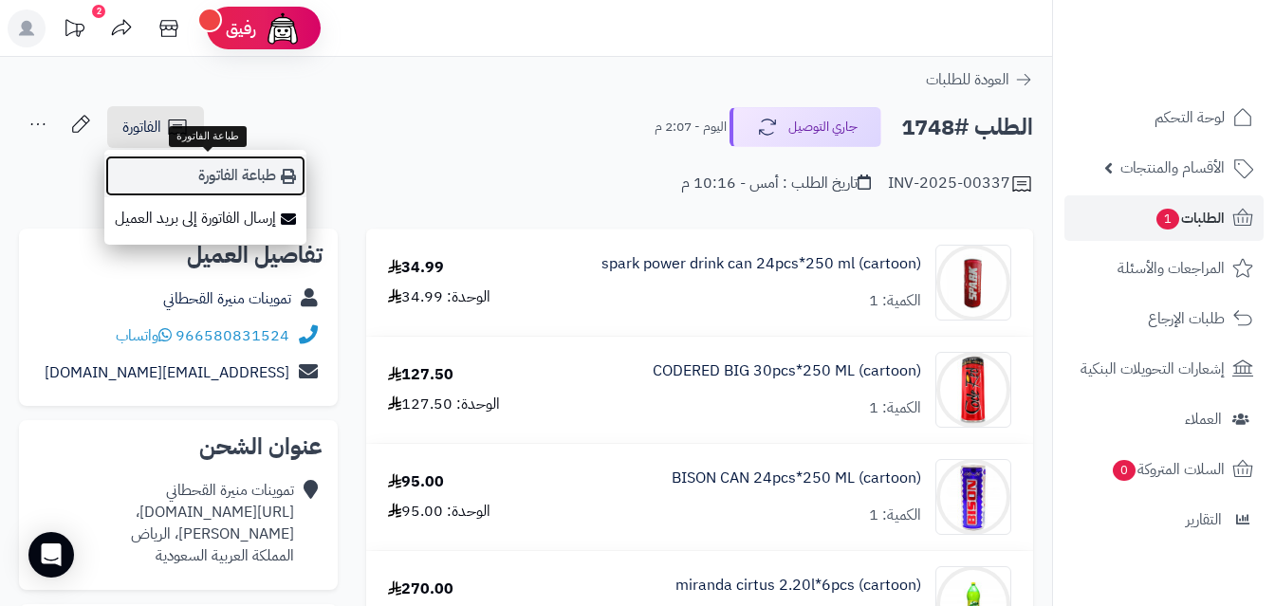
click at [259, 170] on link "طباعة الفاتورة" at bounding box center [205, 176] width 202 height 43
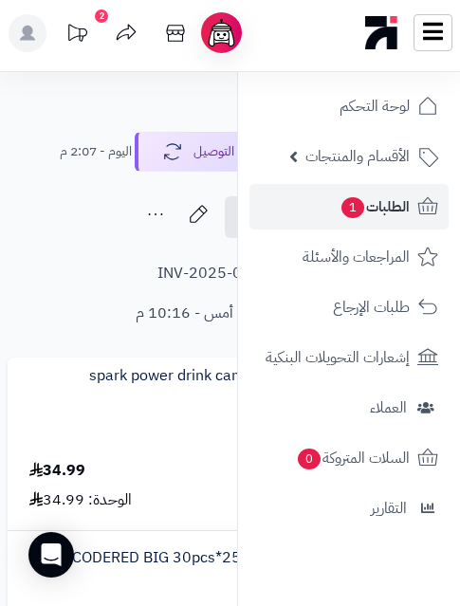
drag, startPoint x: 1, startPoint y: 322, endPoint x: -665, endPoint y: 495, distance: 687.9
click at [0, 495] on html "رفيق ! 2 الطلبات معالجة مكتمل إرجاع المنتجات العملاء المتواجدون الان 571 عملاء …" at bounding box center [230, 303] width 460 height 606
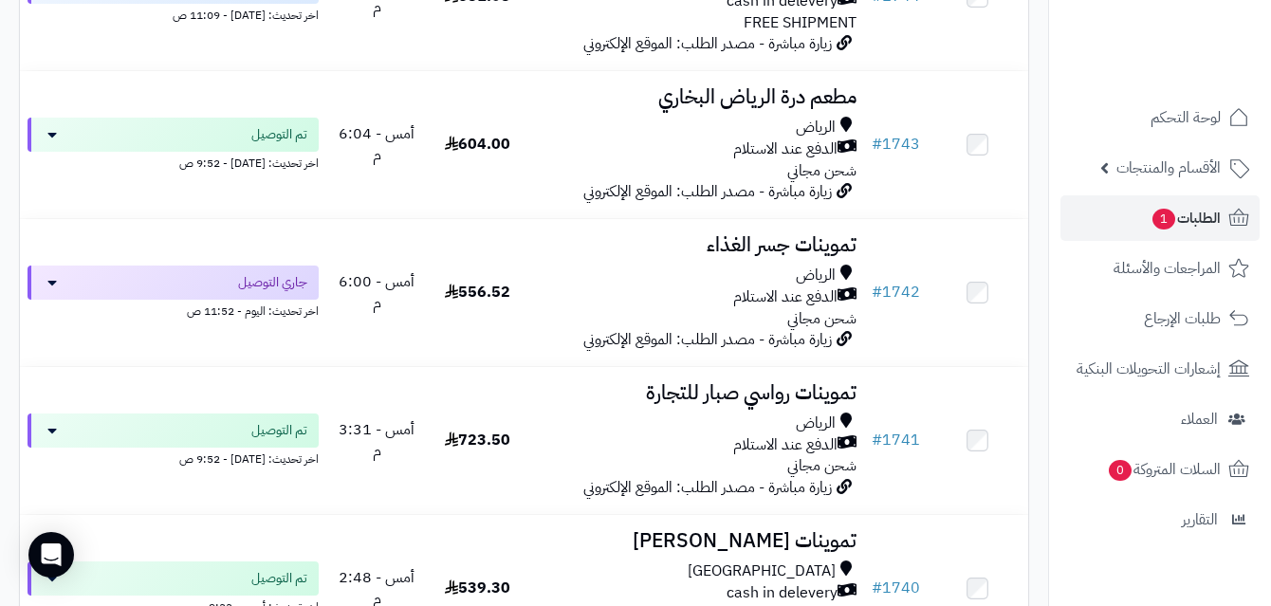
scroll to position [2787, 0]
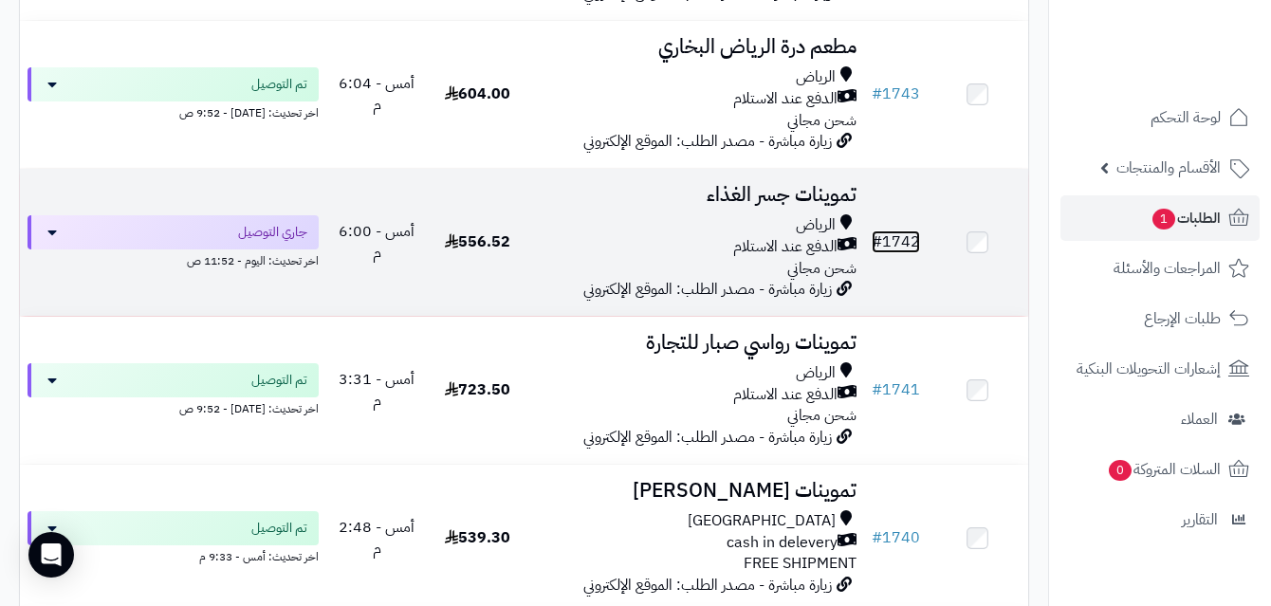
click at [902, 253] on link "# 1742" at bounding box center [896, 241] width 48 height 23
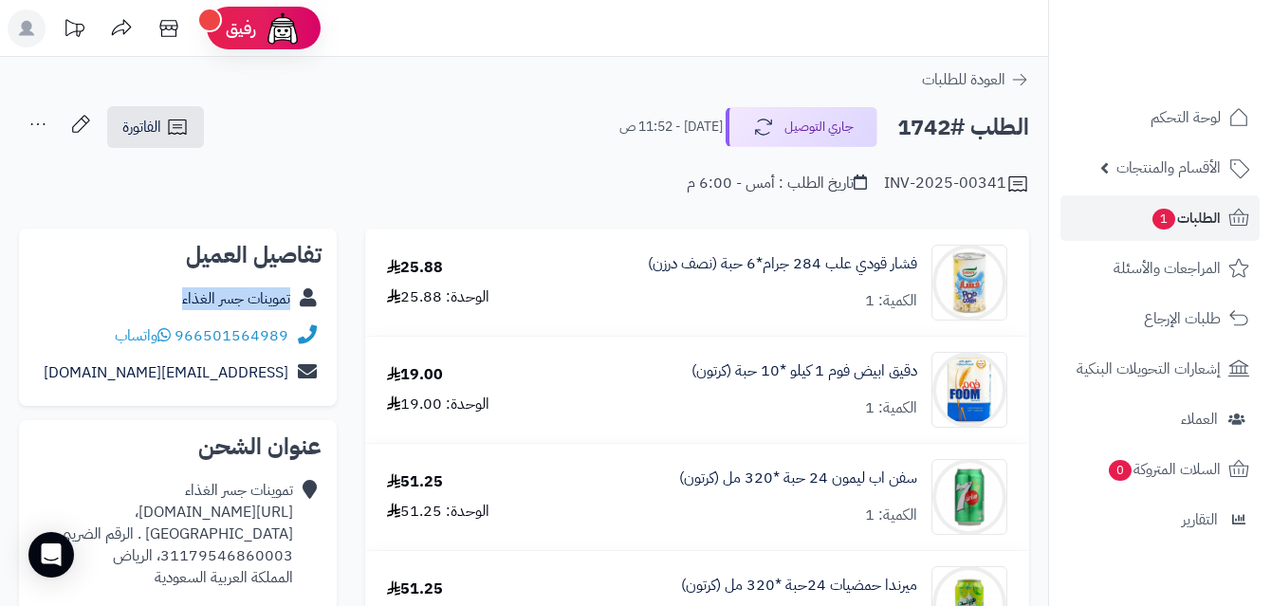
drag, startPoint x: 173, startPoint y: 295, endPoint x: 336, endPoint y: 314, distance: 164.2
click at [336, 314] on div "تفاصيل العميل تموينات جسر الغذاء 966501564989 واتساب [EMAIL_ADDRESS][DOMAIN_NAM…" at bounding box center [178, 318] width 318 height 178
copy div "تموينات جسر الغذاء"
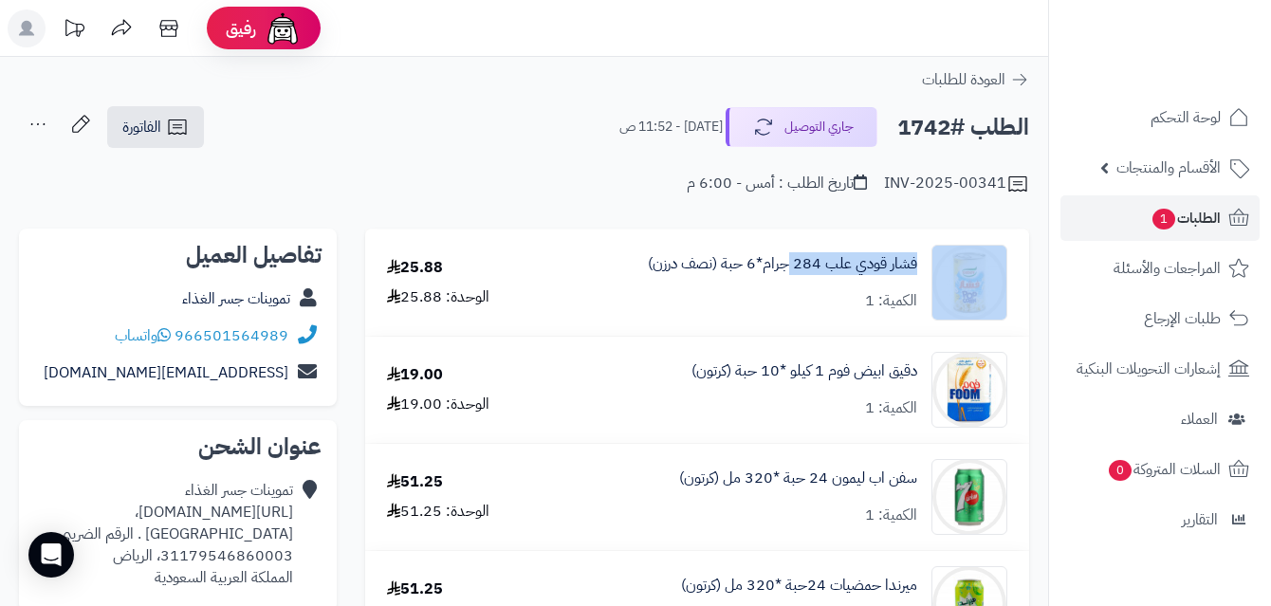
copy div "فشار قودي علب 284"
drag, startPoint x: 927, startPoint y: 265, endPoint x: 785, endPoint y: 287, distance: 143.2
click at [792, 293] on div "فشار قودي علب 284 جرام*6 حبة (نصف درزن) الكمية: 1" at bounding box center [782, 283] width 477 height 76
click at [797, 297] on div "فشار قودي علب 284 جرام*6 حبة (نصف درزن) الكمية: 1" at bounding box center [782, 282] width 269 height 59
click at [819, 267] on link "فشار قودي علب 284 جرام*6 حبة (نصف درزن)" at bounding box center [782, 264] width 269 height 22
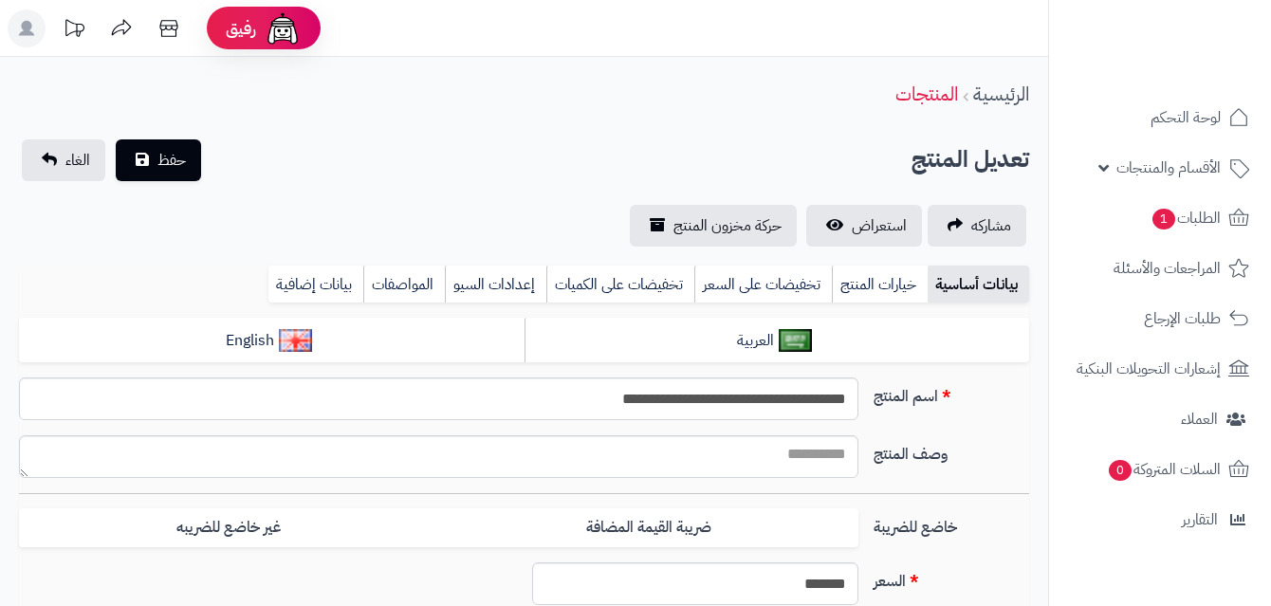
scroll to position [720, 0]
type input "*****"
type input "********"
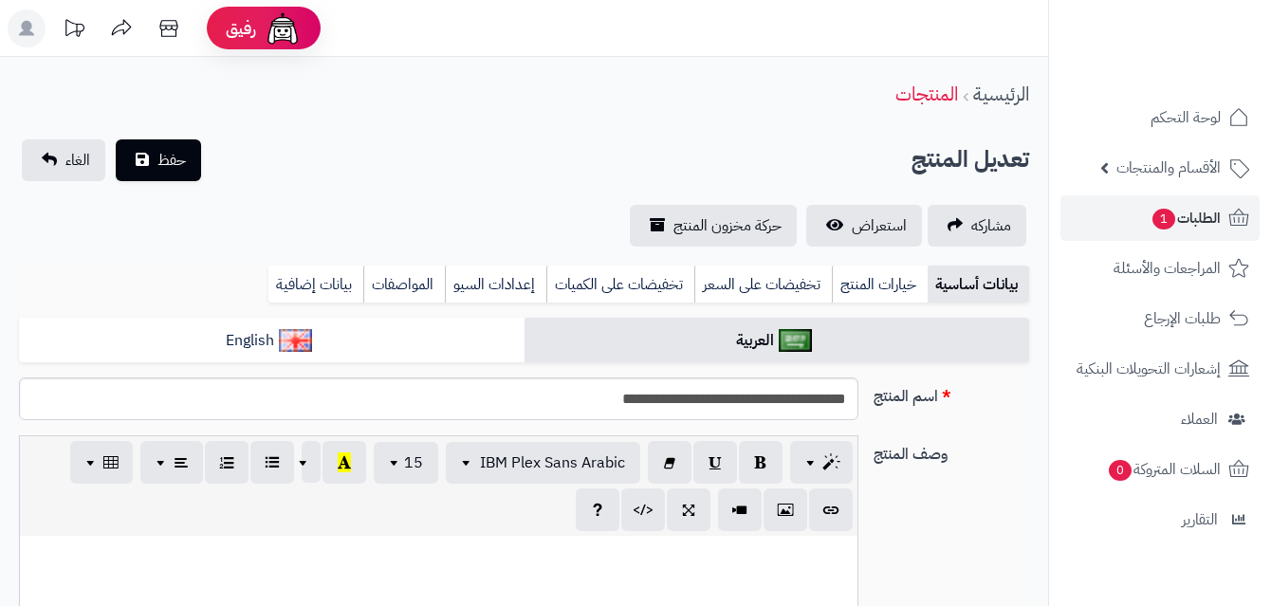
type input "*****"
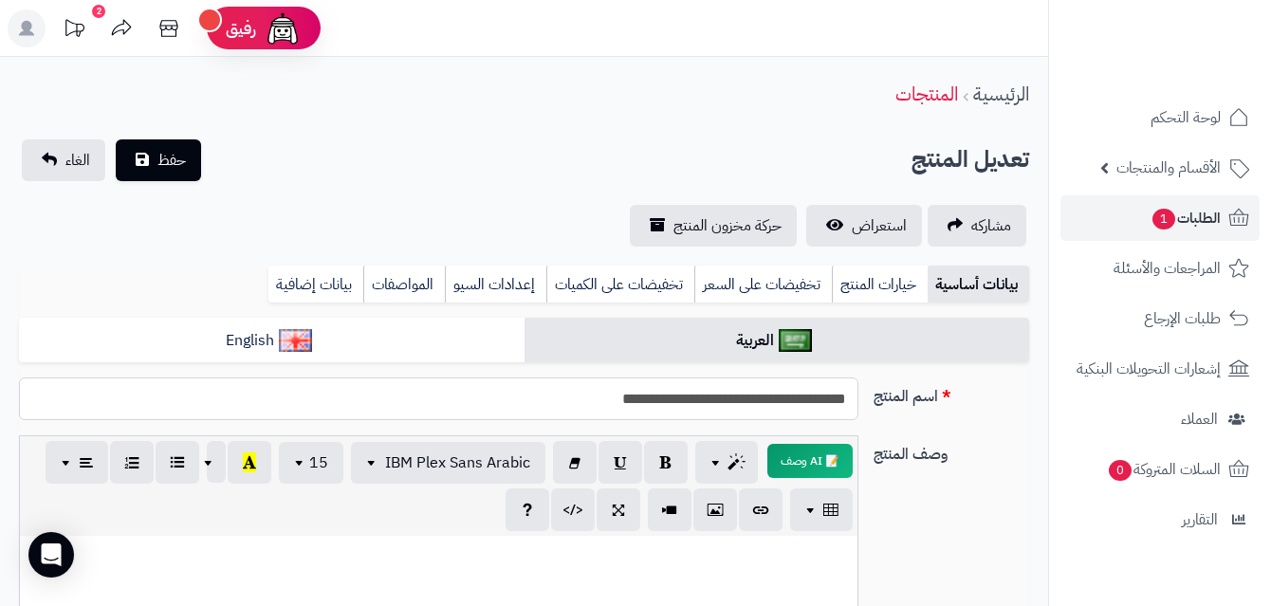
drag, startPoint x: 848, startPoint y: 395, endPoint x: 723, endPoint y: 411, distance: 126.2
click at [723, 411] on input "**********" at bounding box center [438, 399] width 839 height 43
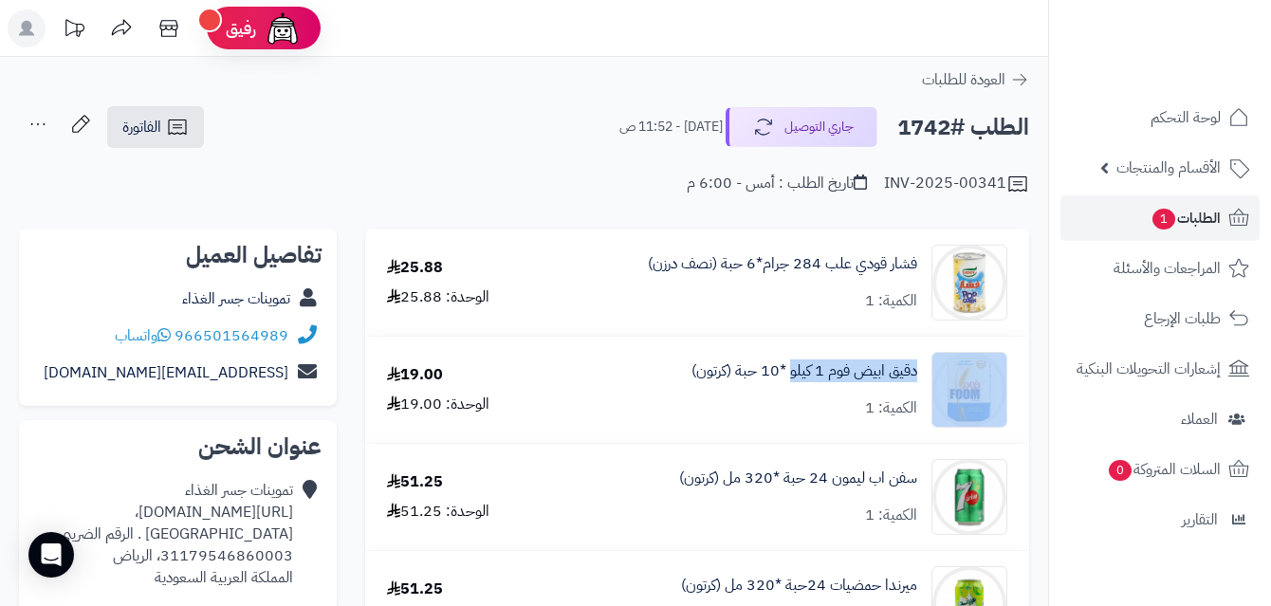
drag, startPoint x: 917, startPoint y: 367, endPoint x: 791, endPoint y: 387, distance: 127.7
click at [791, 387] on div "دقيق ابيض فوم 1 كيلو *10 حبة (كرتون) الكمية: 1" at bounding box center [782, 390] width 477 height 76
click at [956, 383] on img at bounding box center [969, 390] width 74 height 76
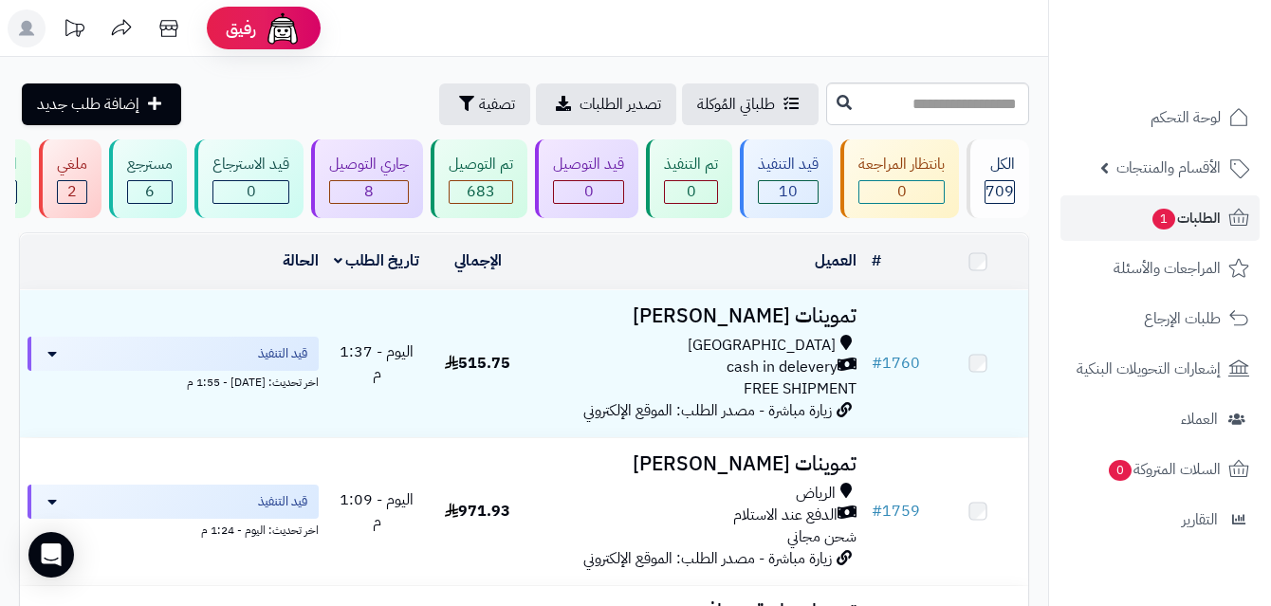
scroll to position [2787, 0]
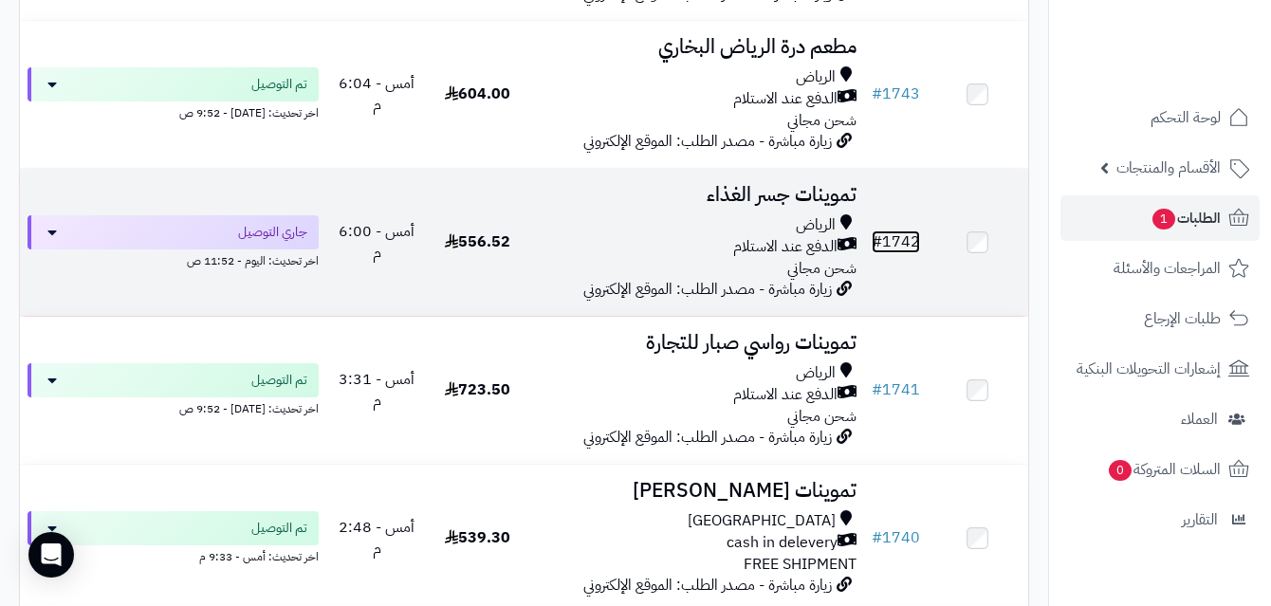
click at [907, 253] on link "# 1742" at bounding box center [896, 241] width 48 height 23
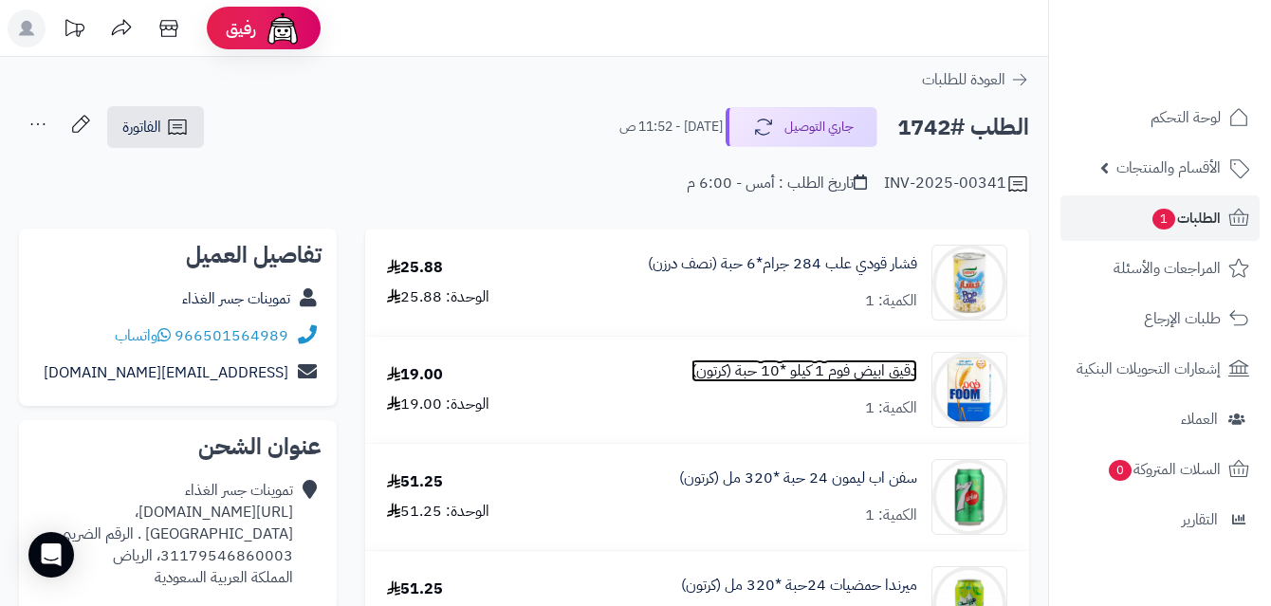
click at [893, 374] on link "دقيق ابيض فوم 1 كيلو *10 حبة (كرتون)" at bounding box center [804, 371] width 226 height 22
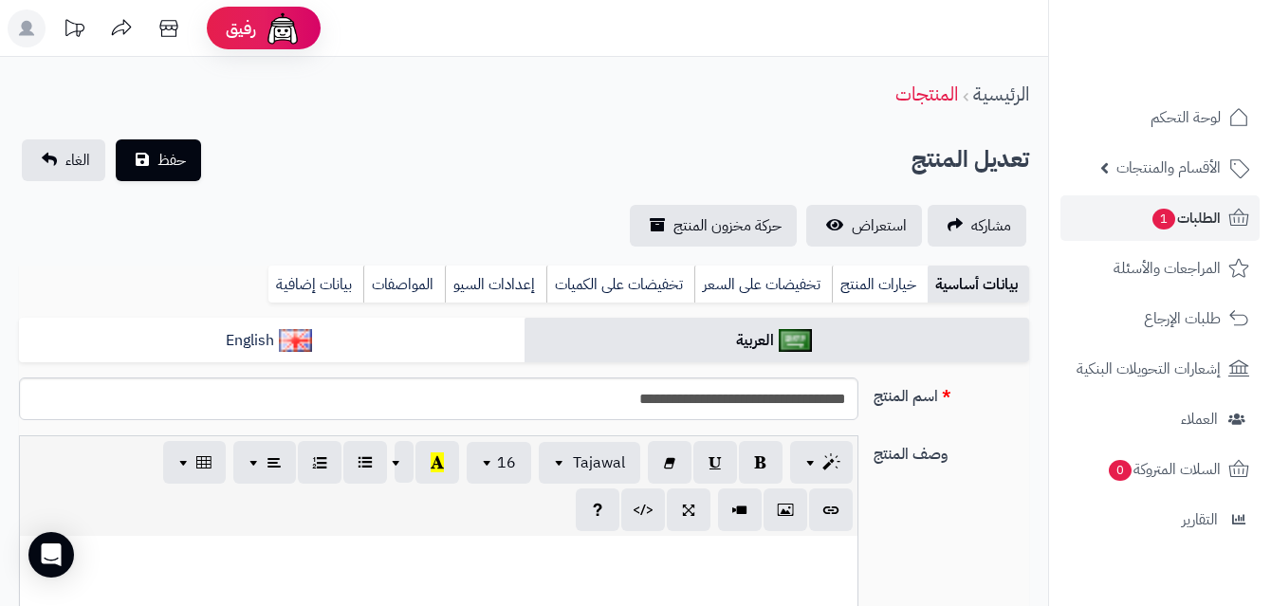
scroll to position [672, 0]
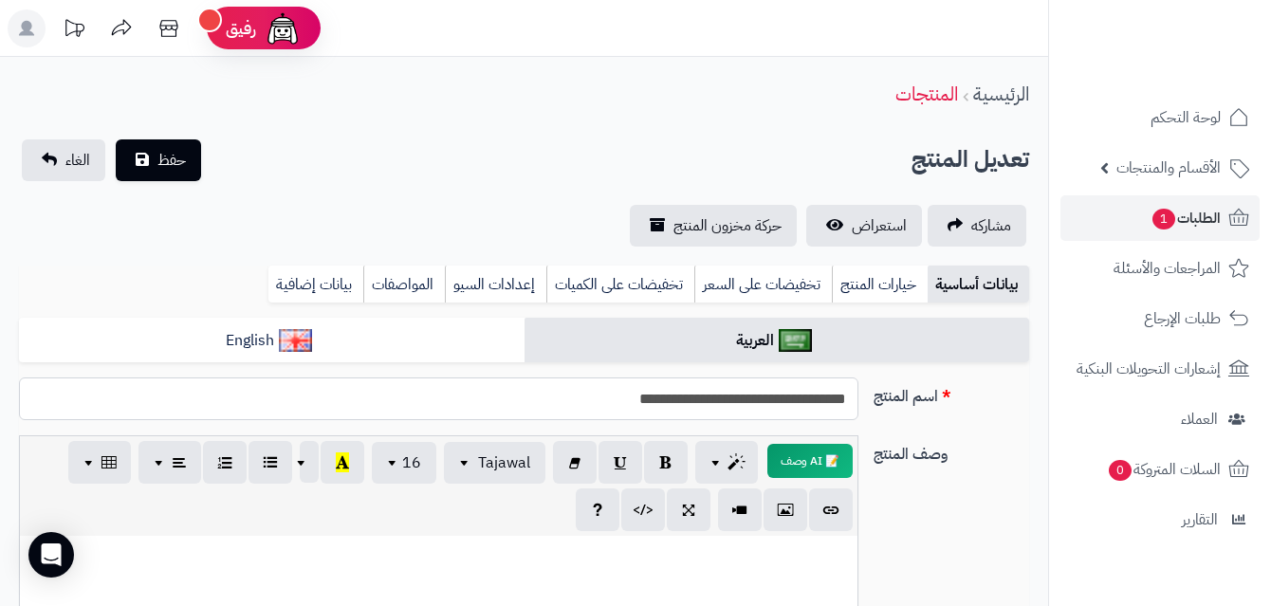
drag, startPoint x: 854, startPoint y: 397, endPoint x: 721, endPoint y: 408, distance: 133.2
click at [721, 408] on input "**********" at bounding box center [438, 399] width 839 height 43
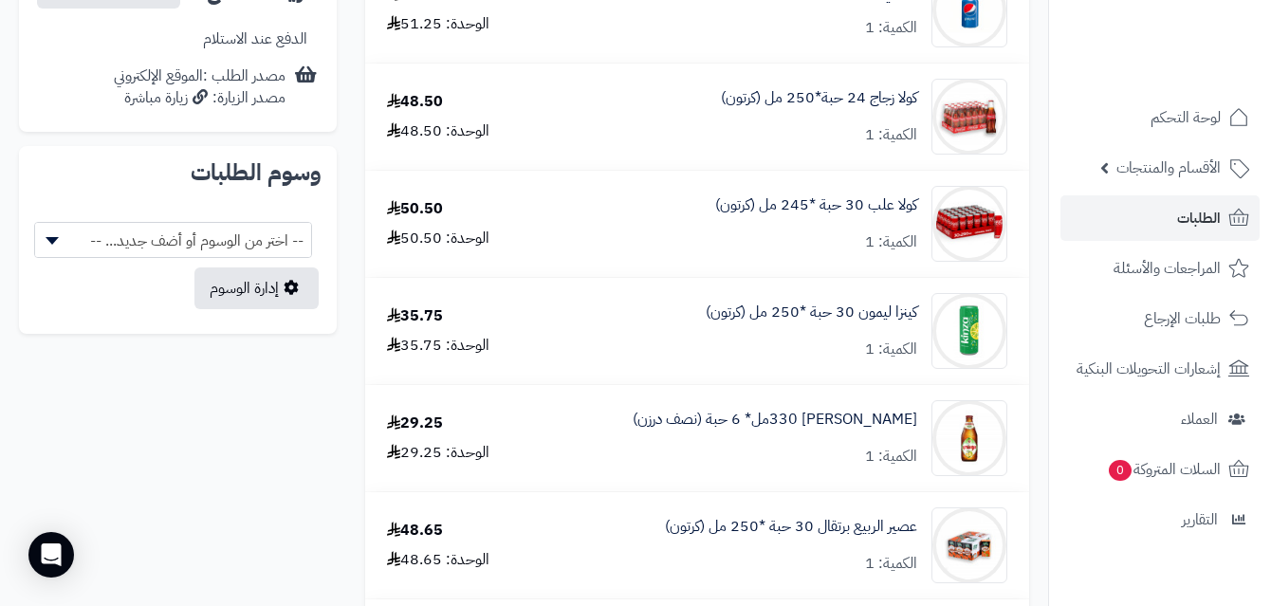
scroll to position [991, 0]
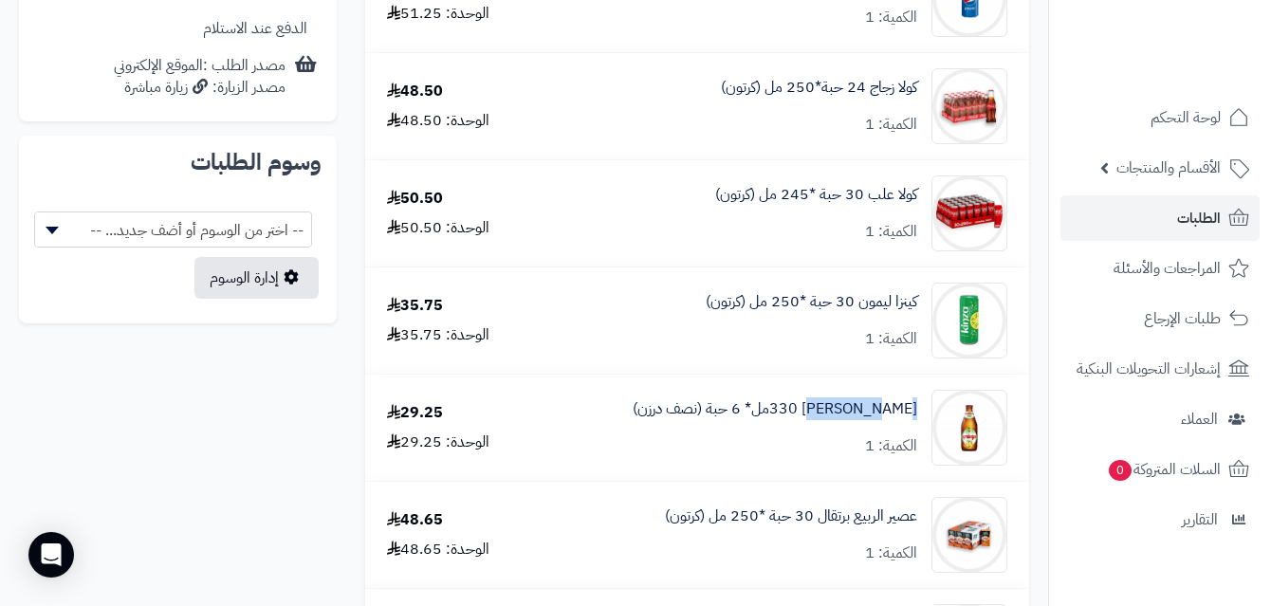
copy link "[PERSON_NAME]"
drag, startPoint x: 899, startPoint y: 416, endPoint x: 858, endPoint y: 421, distance: 41.1
click at [858, 421] on div "[PERSON_NAME] 330مل* 6 حبة (نصف درزن) الكمية: 1" at bounding box center [782, 428] width 477 height 76
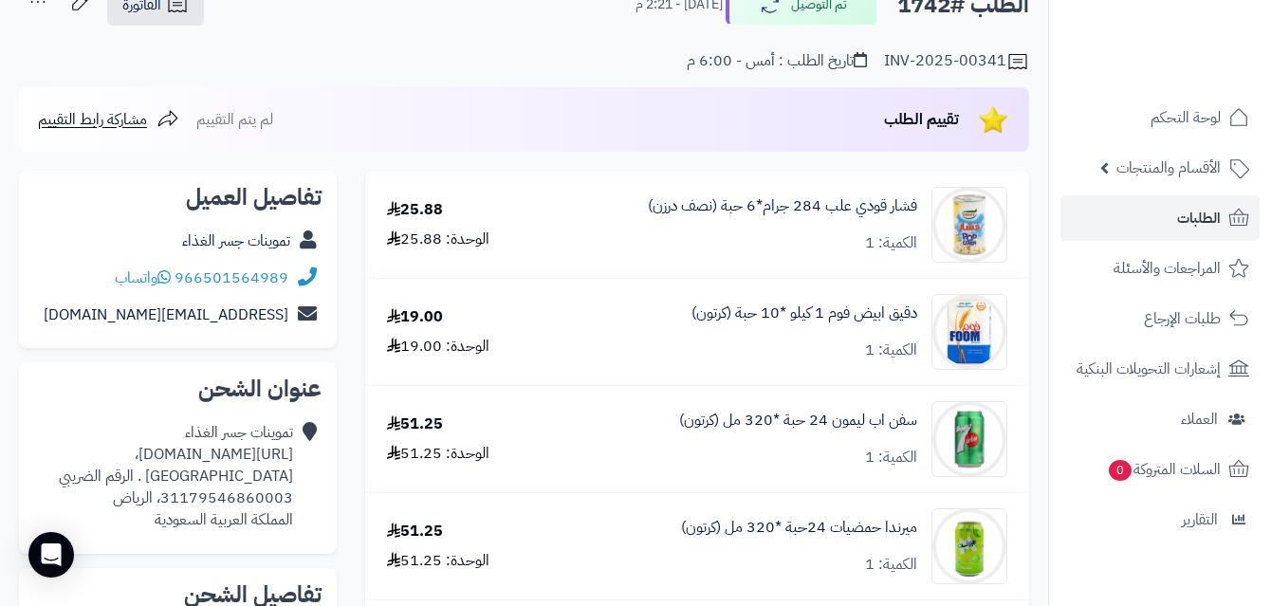
scroll to position [77, 0]
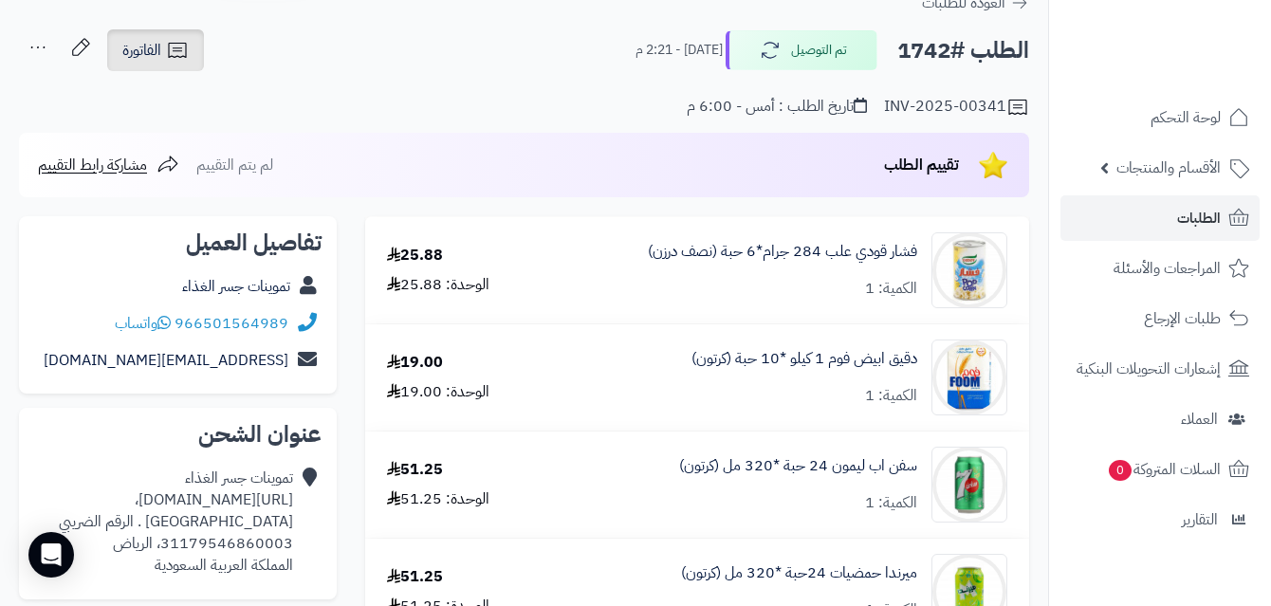
click at [184, 52] on icon at bounding box center [177, 50] width 23 height 23
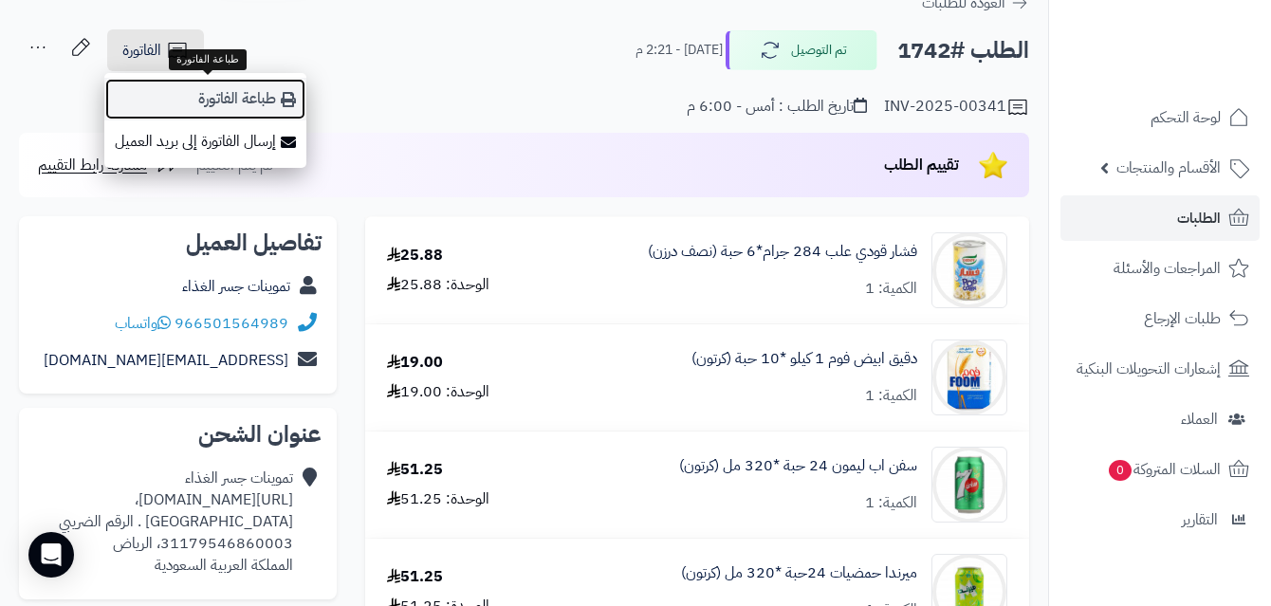
click at [228, 97] on link "طباعة الفاتورة" at bounding box center [205, 99] width 202 height 43
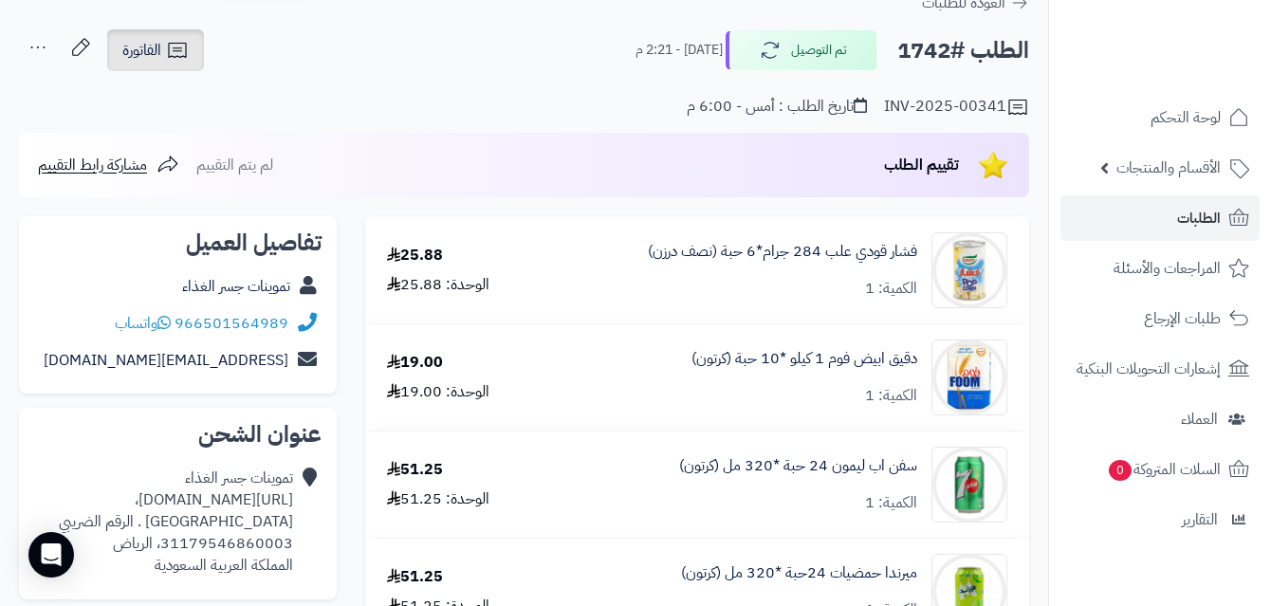
click at [172, 51] on icon at bounding box center [177, 50] width 23 height 23
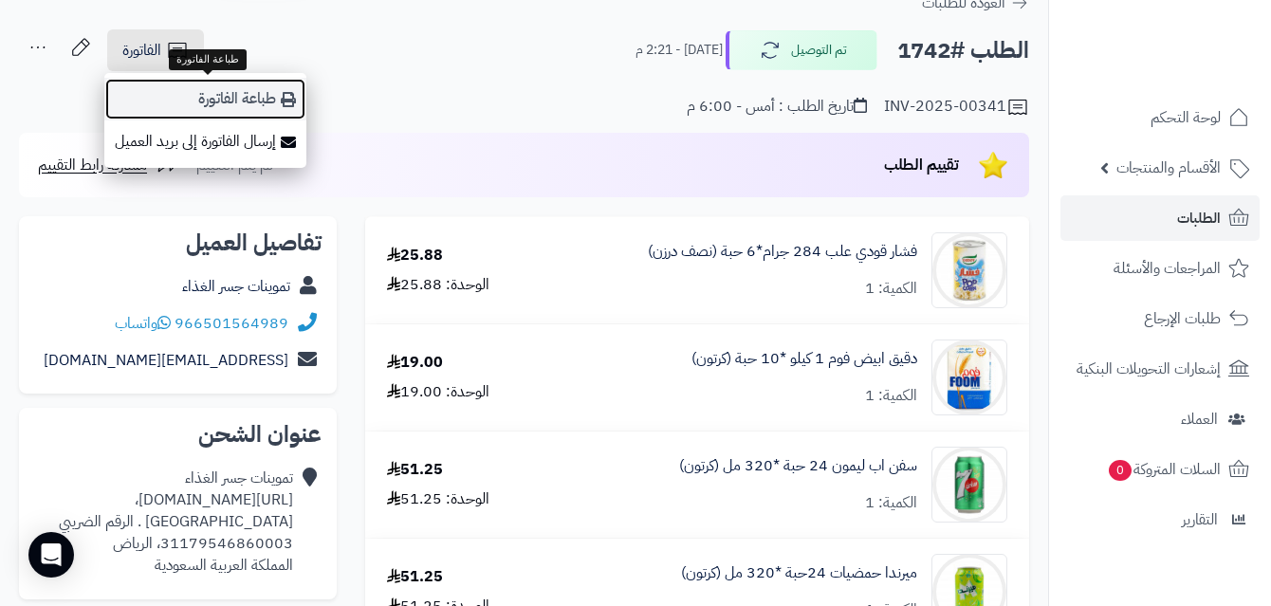
click at [231, 98] on link "طباعة الفاتورة" at bounding box center [205, 99] width 202 height 43
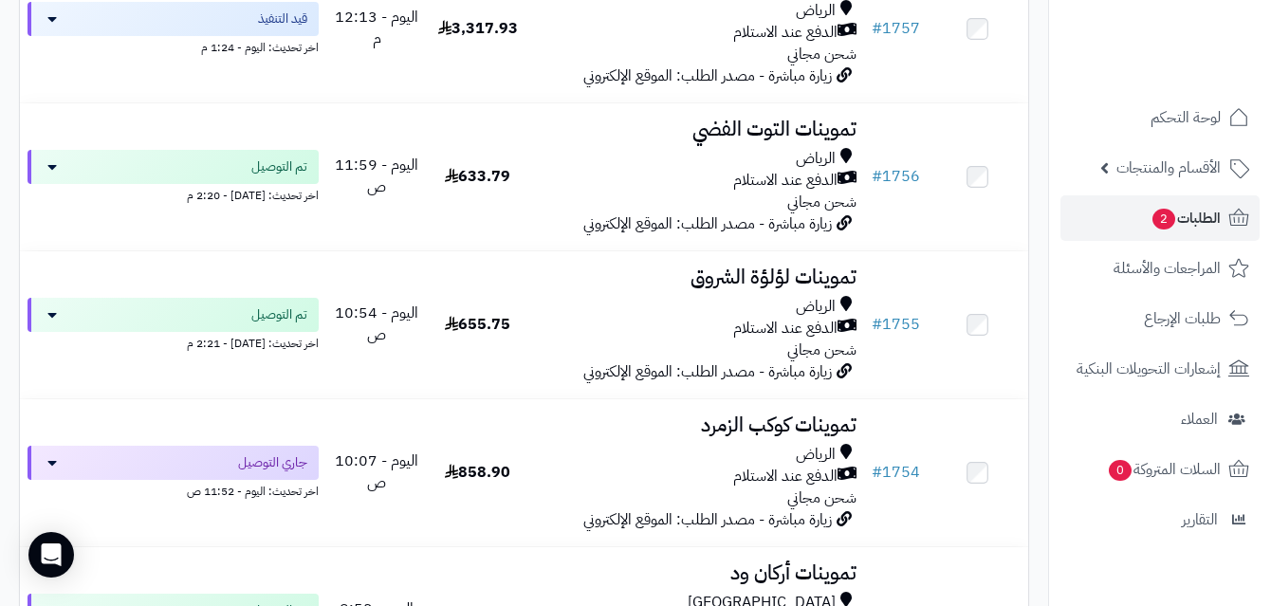
scroll to position [1102, 0]
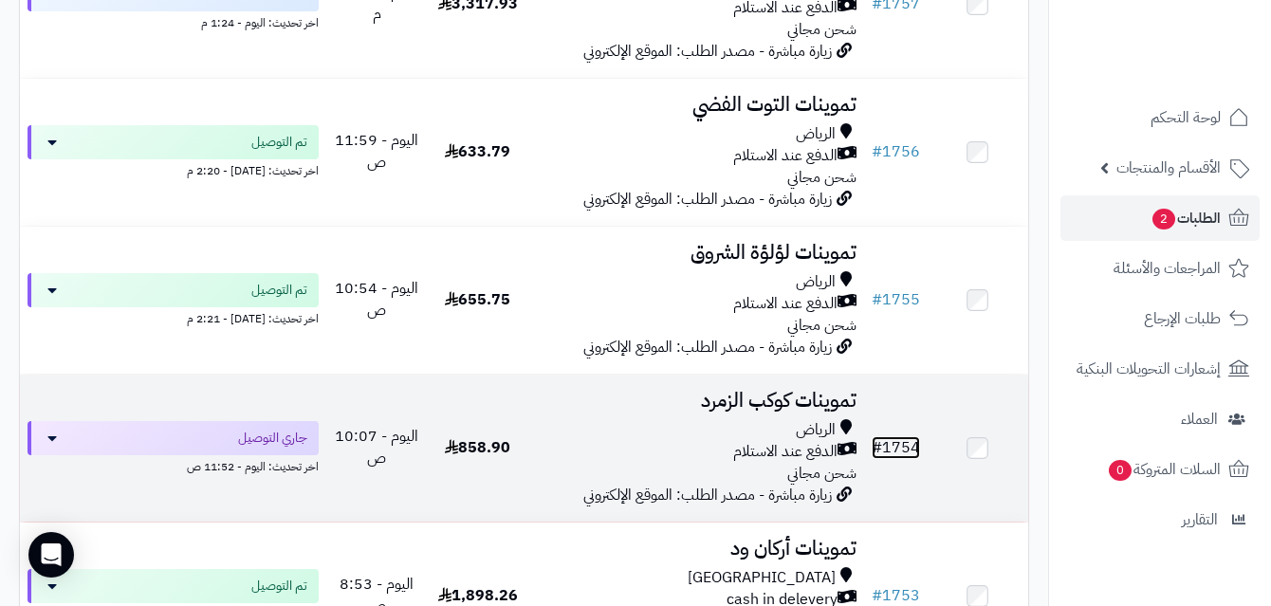
click at [908, 449] on link "# 1754" at bounding box center [896, 447] width 48 height 23
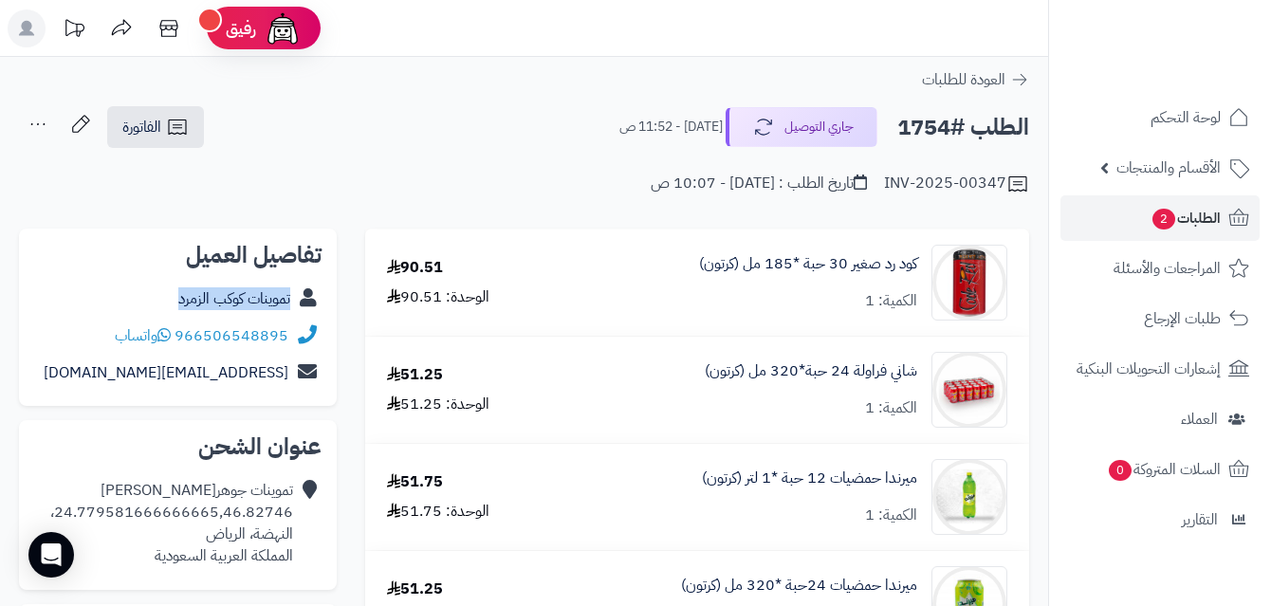
copy div "تموينات كوكب الزمرد"
drag, startPoint x: 172, startPoint y: 293, endPoint x: 298, endPoint y: 311, distance: 127.4
click at [298, 311] on div "تموينات كوكب الزمرد" at bounding box center [177, 299] width 287 height 37
